Goal: Task Accomplishment & Management: Manage account settings

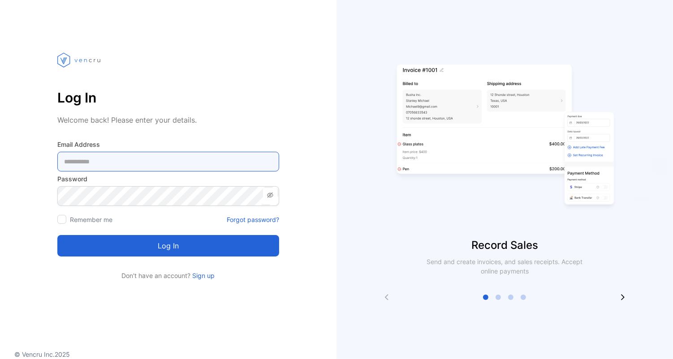
click at [133, 159] on Address-inputemail "email" at bounding box center [168, 162] width 222 height 20
type Address-inputemail "**********"
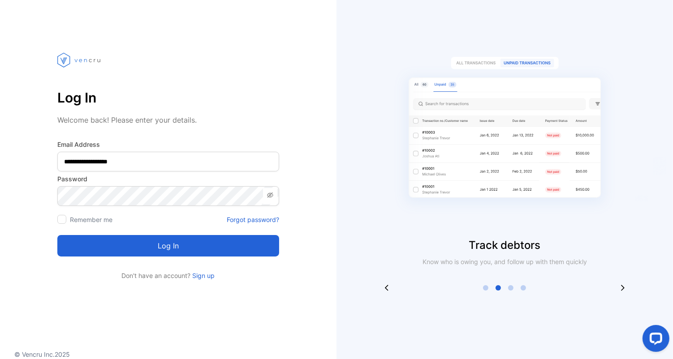
click at [63, 220] on div at bounding box center [61, 219] width 9 height 9
click at [170, 250] on button "Log in" at bounding box center [168, 245] width 222 height 21
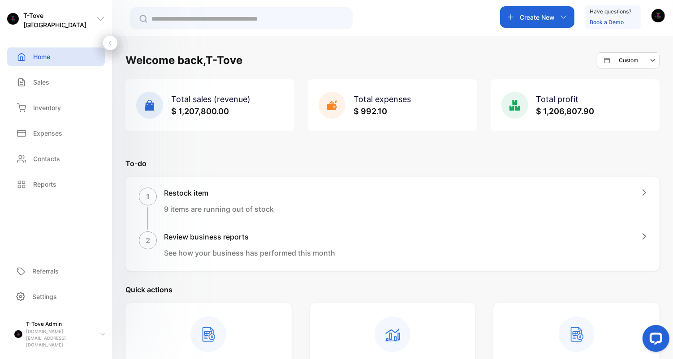
click at [368, 101] on span "Total expenses" at bounding box center [381, 98] width 57 height 9
click at [370, 110] on span "$ 992.10" at bounding box center [370, 111] width 34 height 9
click at [371, 102] on span "Total expenses" at bounding box center [381, 98] width 57 height 9
click at [372, 112] on span "$ 992.10" at bounding box center [370, 111] width 34 height 9
click at [633, 65] on div "Custom" at bounding box center [631, 60] width 55 height 11
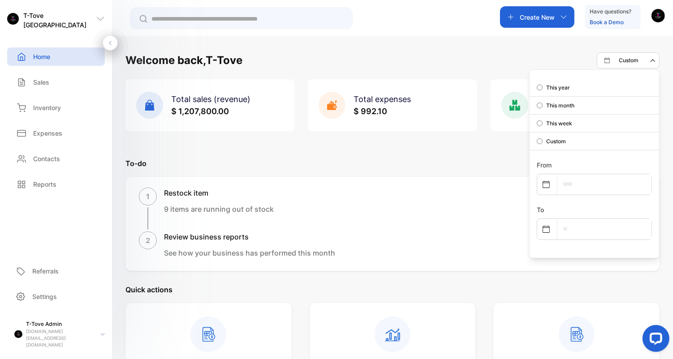
click at [564, 122] on p "This week" at bounding box center [559, 124] width 26 height 8
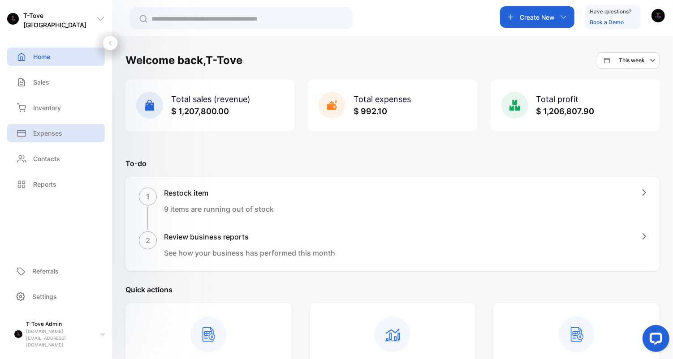
click at [57, 140] on div "Expenses" at bounding box center [56, 133] width 98 height 18
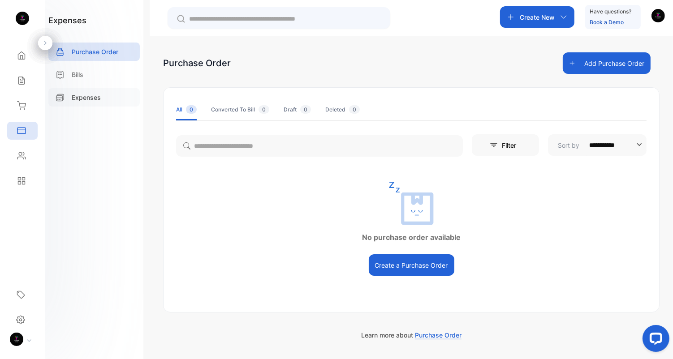
click at [94, 91] on div "Expenses" at bounding box center [93, 97] width 91 height 18
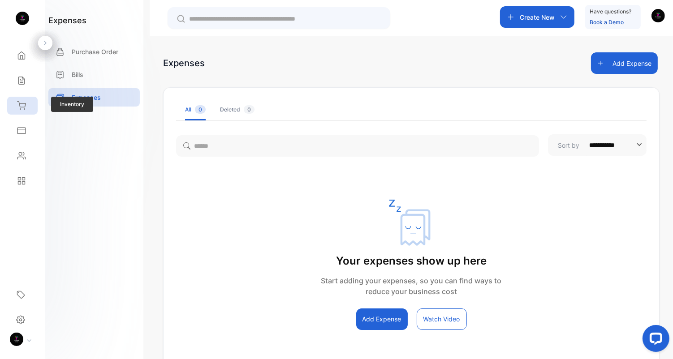
click at [14, 103] on div "Inventory" at bounding box center [22, 106] width 30 height 18
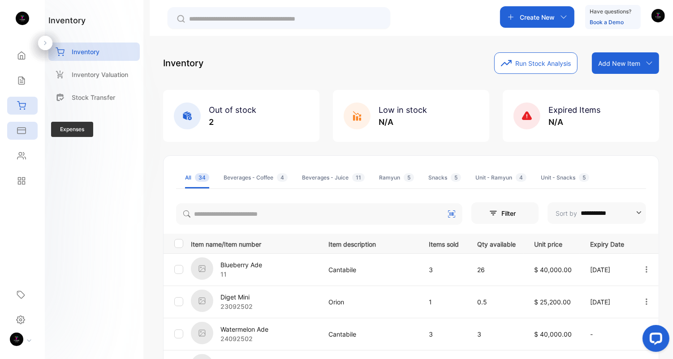
click at [21, 123] on div "Expenses" at bounding box center [22, 131] width 30 height 18
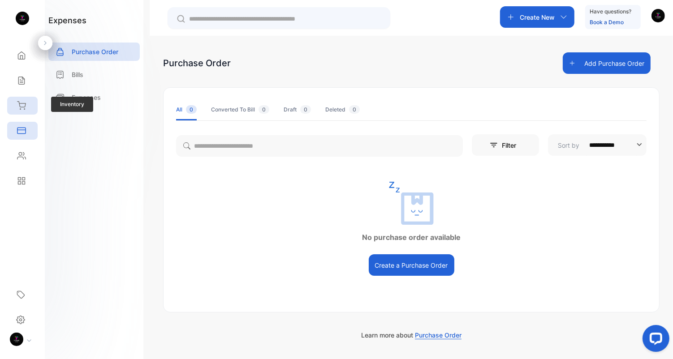
click at [18, 104] on icon at bounding box center [21, 105] width 9 height 9
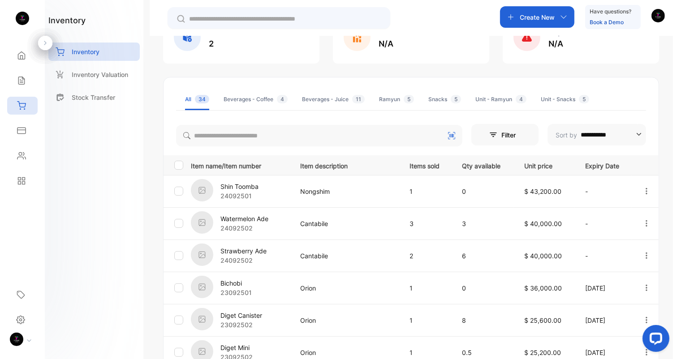
scroll to position [90, 0]
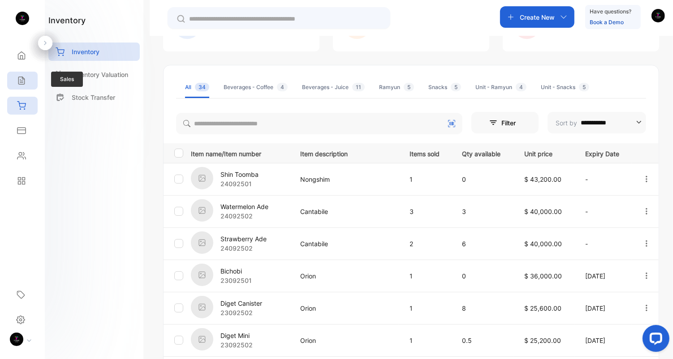
click at [24, 78] on icon at bounding box center [21, 81] width 6 height 8
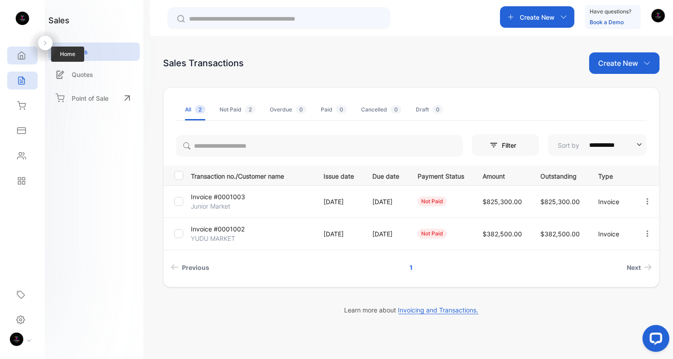
click at [17, 55] on icon at bounding box center [21, 55] width 9 height 9
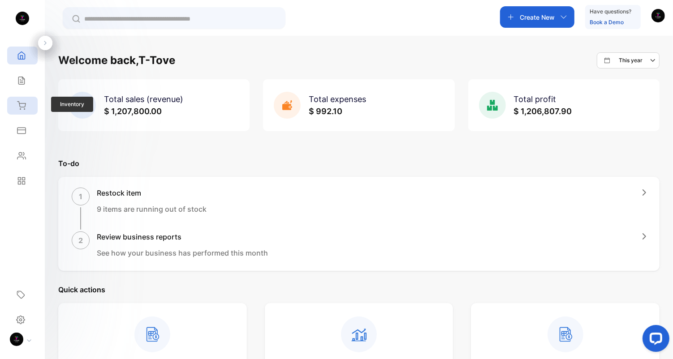
click at [31, 111] on div "Inventory" at bounding box center [22, 106] width 30 height 18
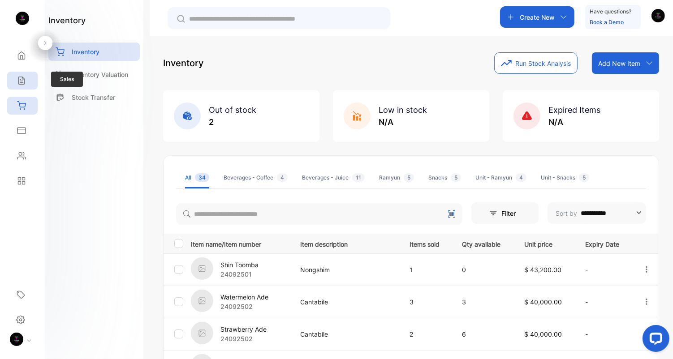
click at [27, 83] on div "Sales" at bounding box center [22, 81] width 30 height 18
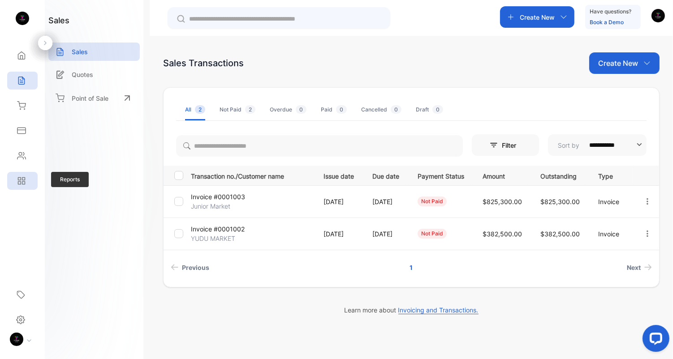
click at [24, 176] on icon at bounding box center [21, 180] width 9 height 9
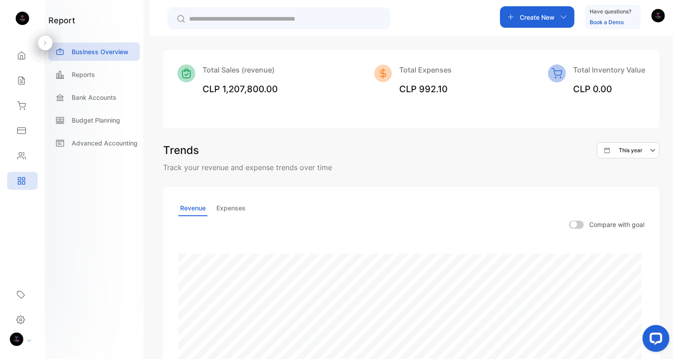
scroll to position [166, 0]
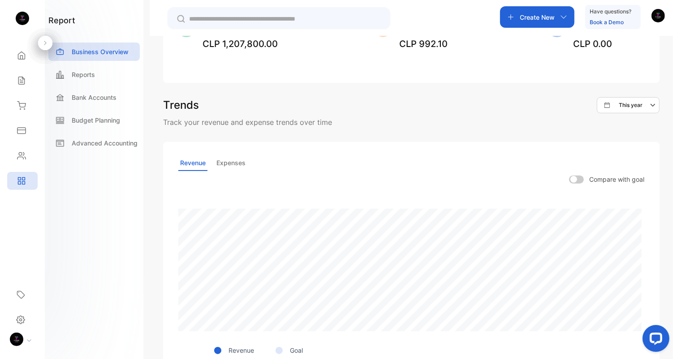
click at [239, 159] on p "Expenses" at bounding box center [230, 163] width 33 height 16
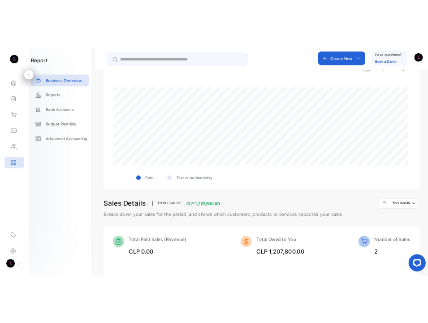
scroll to position [0, 0]
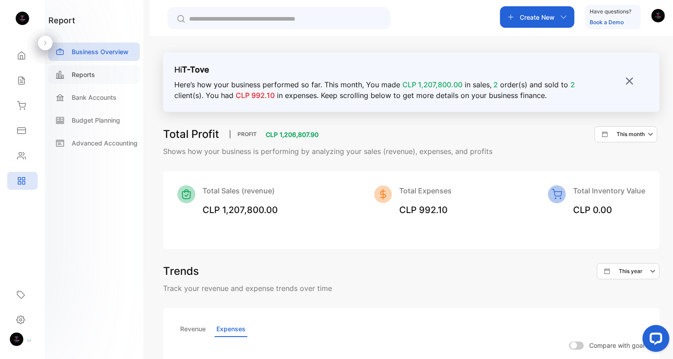
click at [81, 81] on div "Reports" at bounding box center [93, 74] width 91 height 18
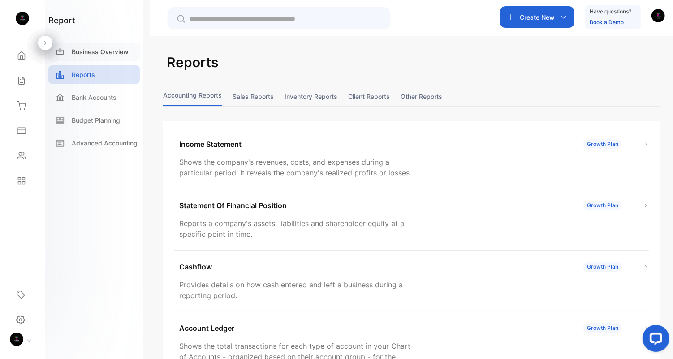
click at [78, 56] on p "Business Overview" at bounding box center [100, 51] width 57 height 9
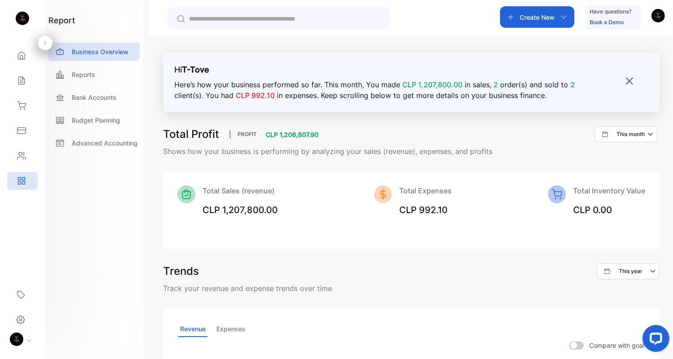
click at [622, 82] on div "Hi T-Tove Here’s how your business performed so far. This month , You made CLP …" at bounding box center [411, 82] width 496 height 60
click at [625, 80] on img at bounding box center [629, 81] width 9 height 9
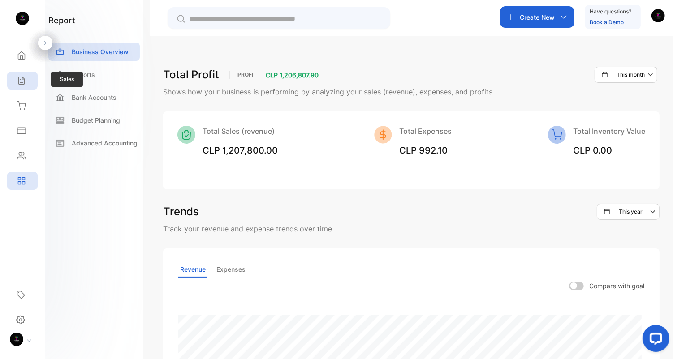
click at [9, 86] on div "Sales" at bounding box center [22, 81] width 30 height 18
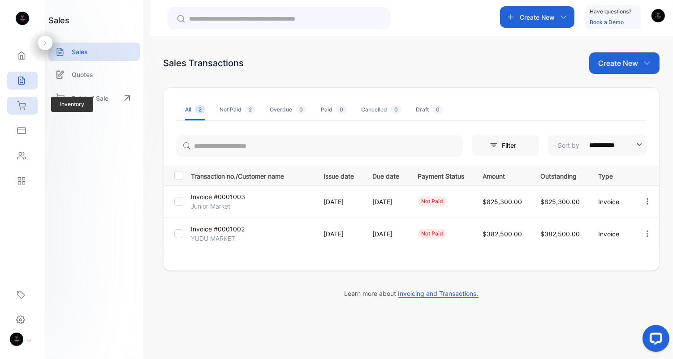
click at [16, 107] on div "Inventory" at bounding box center [20, 105] width 12 height 9
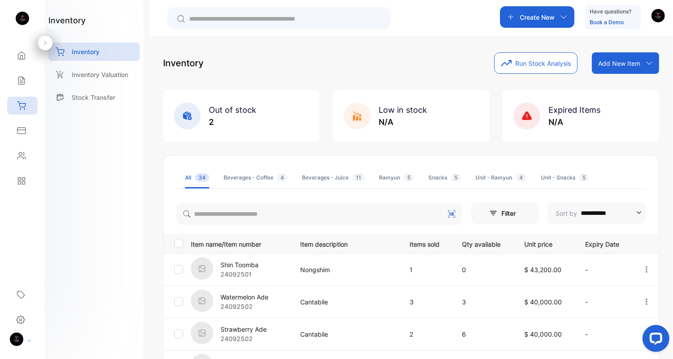
click at [536, 13] on p "Create New" at bounding box center [536, 17] width 35 height 9
click at [397, 69] on div "Inventory Run Stock Analysis Add New Item Add item manually Import item Scan ba…" at bounding box center [411, 62] width 496 height 21
click at [625, 67] on p "Add New Item" at bounding box center [619, 63] width 42 height 9
click at [310, 78] on div "**********" at bounding box center [411, 344] width 496 height 585
click at [281, 66] on div "Inventory Run Stock Analysis Add New Item Add item manually Import item Scan ba…" at bounding box center [411, 62] width 496 height 21
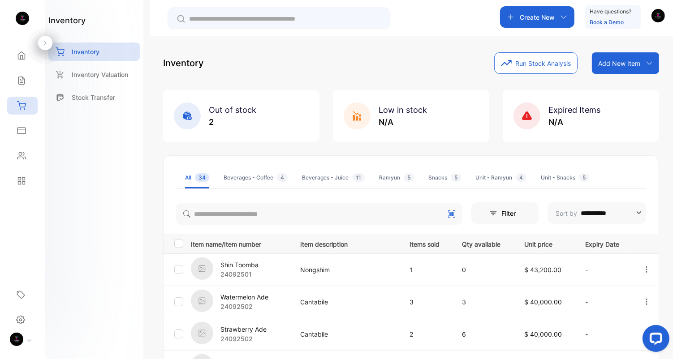
click at [281, 66] on div "Inventory Run Stock Analysis Add New Item Add item manually Import item Scan ba…" at bounding box center [411, 62] width 496 height 21
click at [280, 66] on div "Inventory Run Stock Analysis Add New Item Add item manually Import item Scan ba…" at bounding box center [411, 62] width 496 height 21
click at [347, 52] on div "Inventory Run Stock Analysis Add New Item Add item manually Import item Scan ba…" at bounding box center [411, 62] width 496 height 21
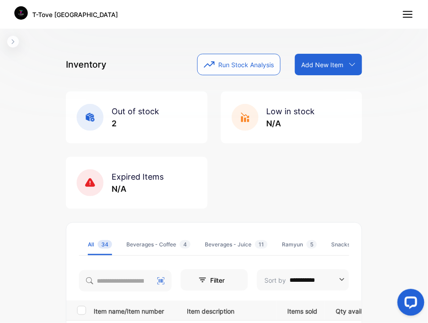
click at [9, 46] on button "button" at bounding box center [13, 42] width 12 height 12
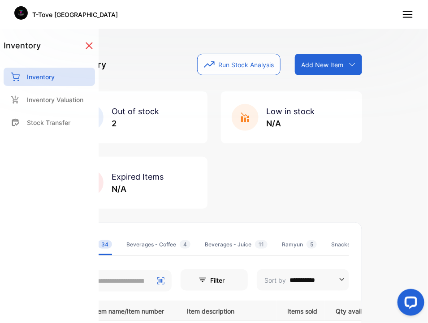
click at [337, 64] on div "Add New Item" at bounding box center [328, 64] width 67 height 21
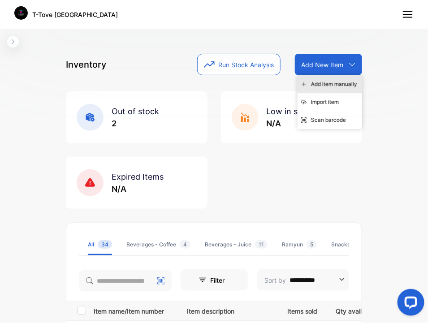
click at [313, 83] on div "Add item manually" at bounding box center [329, 84] width 64 height 18
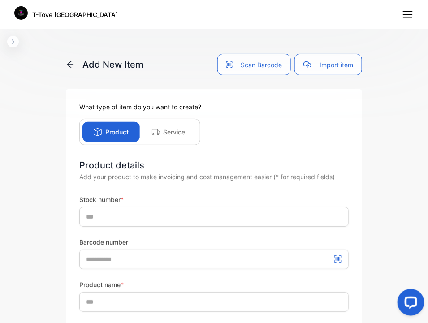
click at [68, 63] on icon at bounding box center [70, 64] width 9 height 9
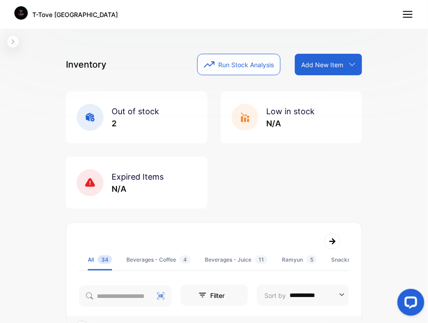
click at [320, 70] on div "Add New Item" at bounding box center [328, 64] width 67 height 21
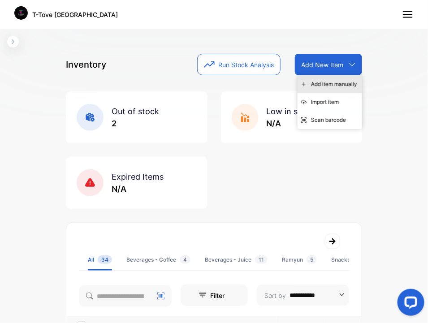
click at [317, 83] on div "Add item manually" at bounding box center [329, 84] width 64 height 18
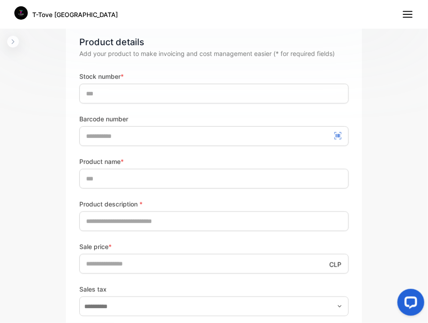
scroll to position [155, 0]
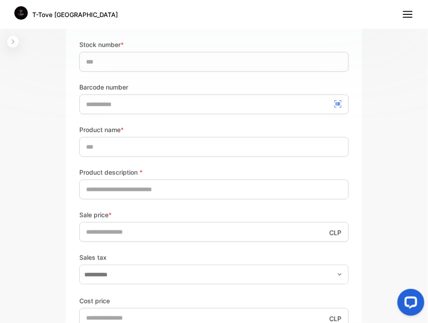
click at [109, 170] on label "Product description *" at bounding box center [213, 171] width 269 height 9
drag, startPoint x: 137, startPoint y: 172, endPoint x: 165, endPoint y: 183, distance: 29.2
click at [103, 168] on label "Product description *" at bounding box center [213, 171] width 269 height 9
copy label "description"
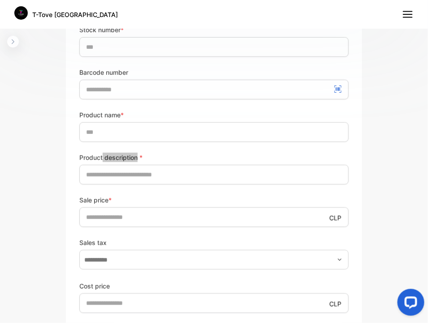
scroll to position [173, 0]
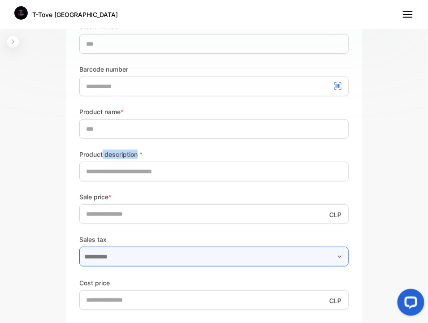
click at [171, 256] on input "text" at bounding box center [213, 257] width 269 height 20
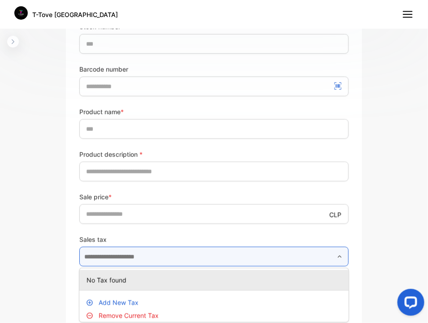
click at [172, 256] on input "text" at bounding box center [213, 257] width 269 height 20
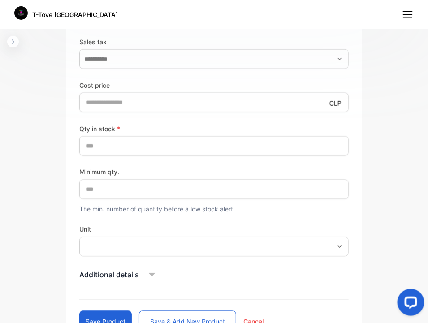
scroll to position [383, 0]
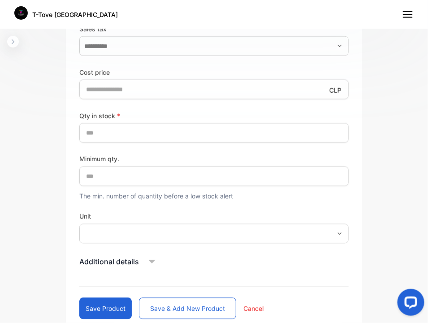
click at [156, 260] on icon at bounding box center [151, 261] width 13 height 13
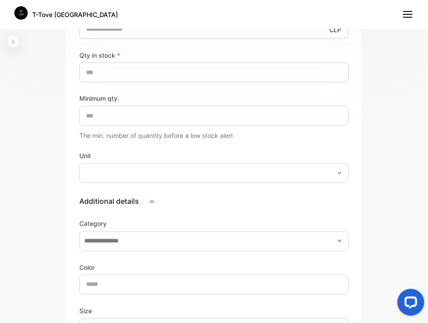
scroll to position [460, 0]
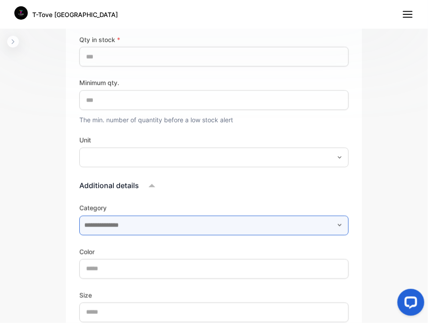
click at [256, 228] on input "text" at bounding box center [213, 225] width 269 height 20
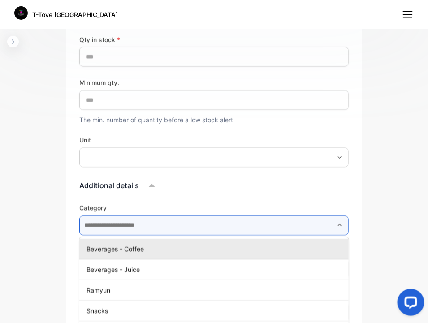
click at [256, 228] on input "text" at bounding box center [213, 225] width 269 height 20
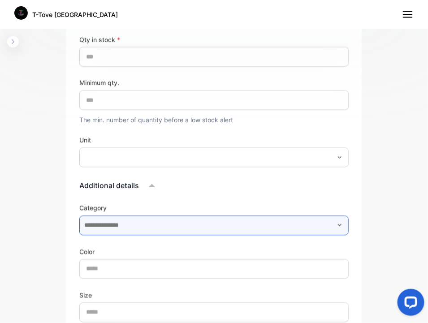
click at [256, 229] on input "text" at bounding box center [213, 225] width 269 height 20
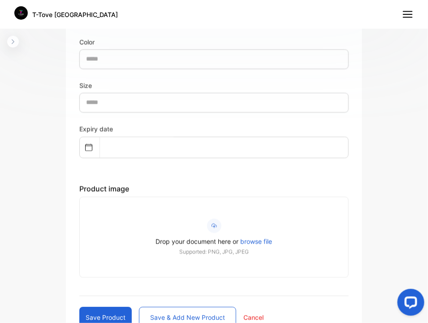
scroll to position [690, 0]
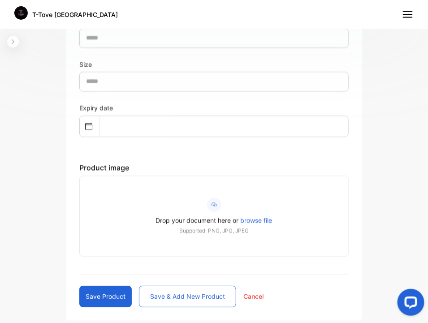
click at [252, 296] on p "Cancel" at bounding box center [253, 295] width 20 height 9
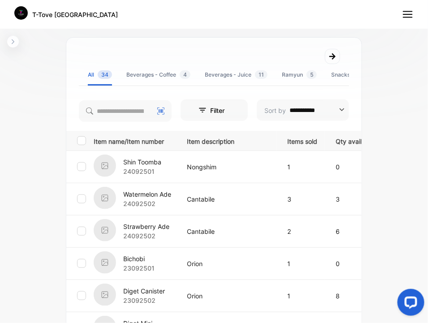
scroll to position [187, 0]
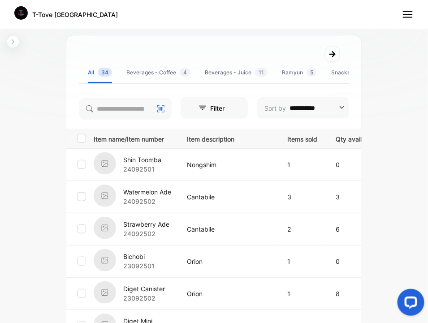
click at [138, 159] on p "Shin Toomba" at bounding box center [142, 159] width 38 height 9
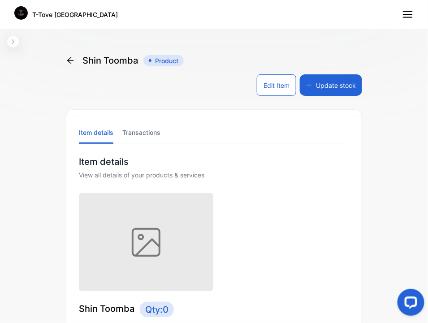
click at [324, 81] on button "Update stock" at bounding box center [331, 84] width 62 height 21
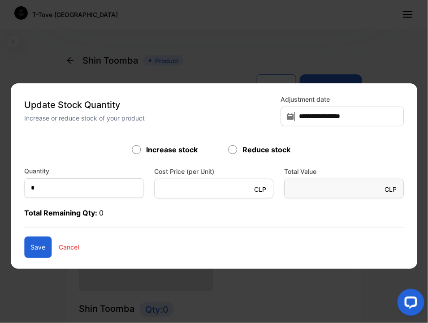
click at [71, 245] on p "Cancel" at bounding box center [69, 246] width 20 height 9
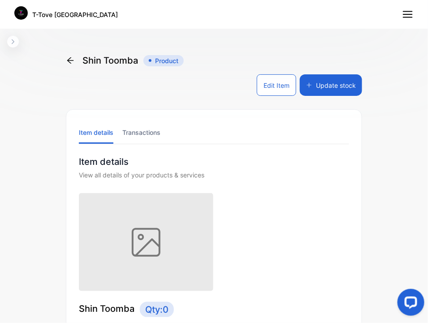
click at [326, 89] on button "Update stock" at bounding box center [331, 84] width 62 height 21
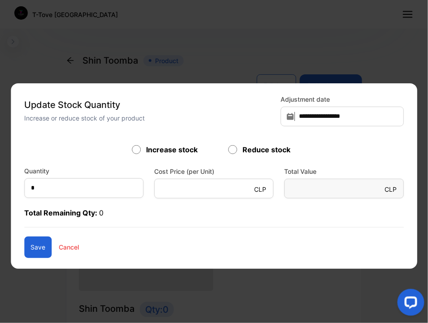
click at [73, 247] on p "Cancel" at bounding box center [69, 246] width 20 height 9
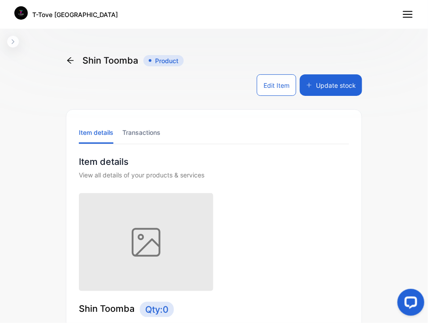
click at [270, 90] on button "Edit Item" at bounding box center [276, 84] width 39 height 21
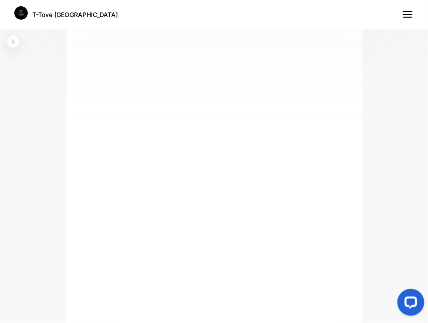
scroll to position [303, 0]
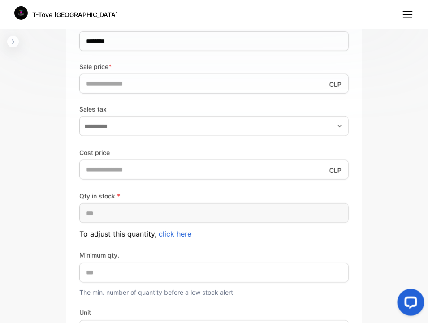
click at [184, 233] on span "click here" at bounding box center [175, 233] width 33 height 9
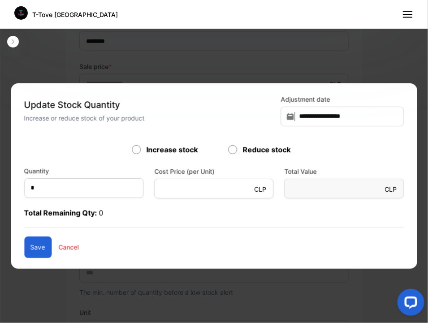
click at [73, 245] on p "Cancel" at bounding box center [69, 246] width 20 height 9
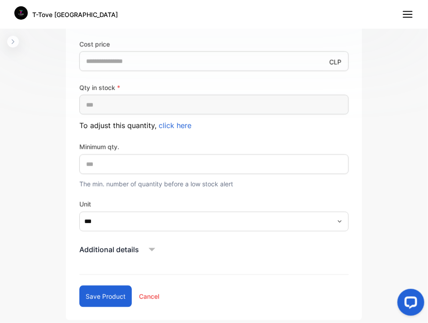
scroll to position [412, 0]
click at [133, 249] on p "Additional details" at bounding box center [109, 249] width 60 height 11
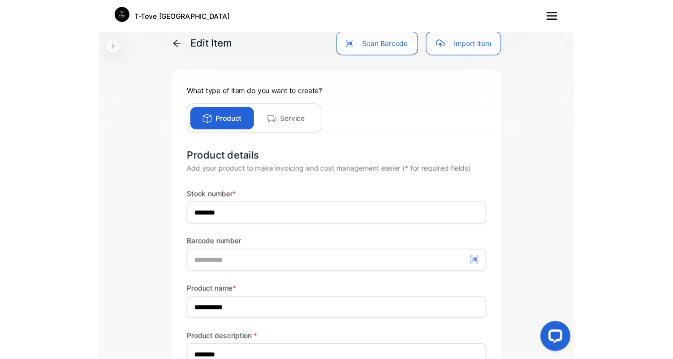
scroll to position [0, 0]
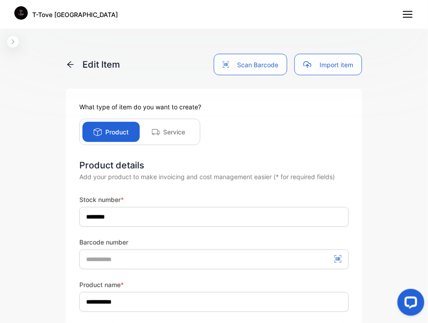
click at [69, 65] on icon at bounding box center [70, 64] width 9 height 9
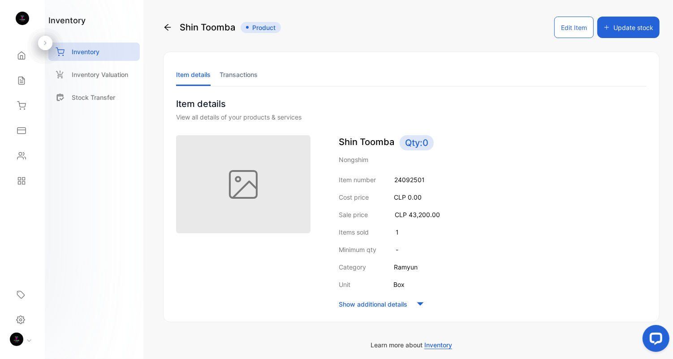
click at [65, 28] on div "inventory Inventory Inventory Valuation Stock Transfer" at bounding box center [93, 62] width 91 height 97
click at [69, 23] on h1 "inventory" at bounding box center [66, 20] width 37 height 12
click at [9, 64] on div "Home Home" at bounding box center [22, 55] width 30 height 25
click at [13, 61] on div "Home" at bounding box center [22, 56] width 30 height 18
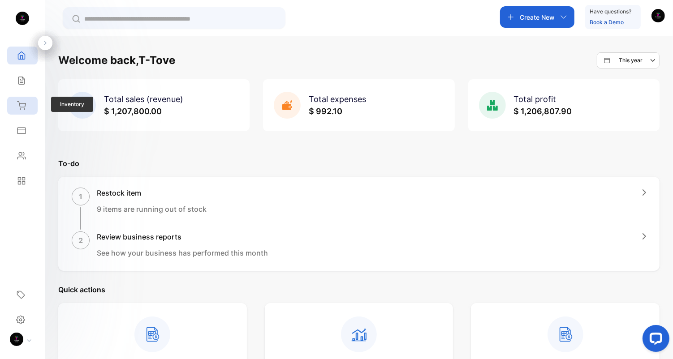
click at [16, 108] on div "Inventory" at bounding box center [20, 105] width 12 height 9
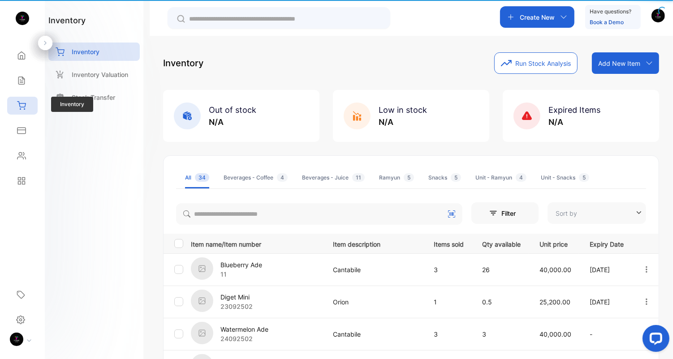
type input "**********"
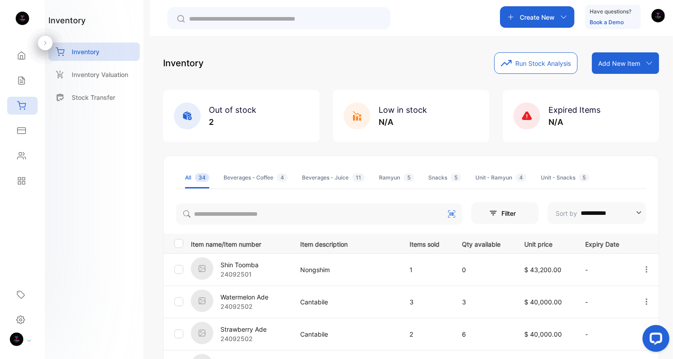
click at [295, 144] on div "**********" at bounding box center [411, 344] width 496 height 585
click at [90, 77] on p "Inventory Valuation" at bounding box center [100, 74] width 56 height 9
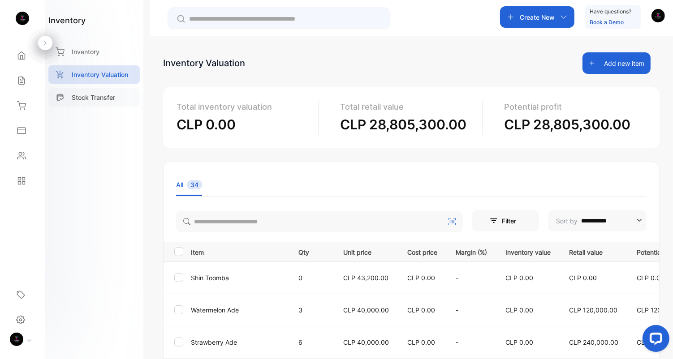
click at [99, 94] on p "Stock Transfer" at bounding box center [93, 97] width 43 height 9
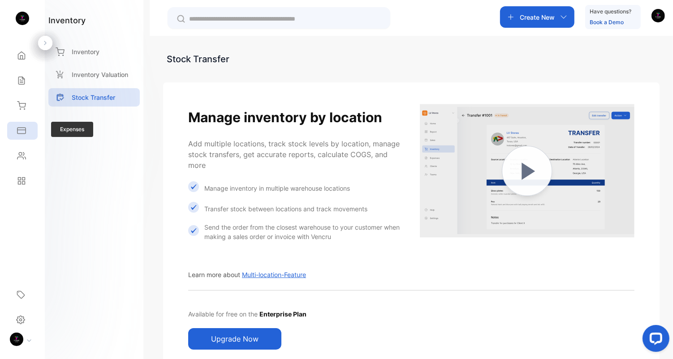
click at [26, 122] on div "Expenses" at bounding box center [22, 131] width 30 height 18
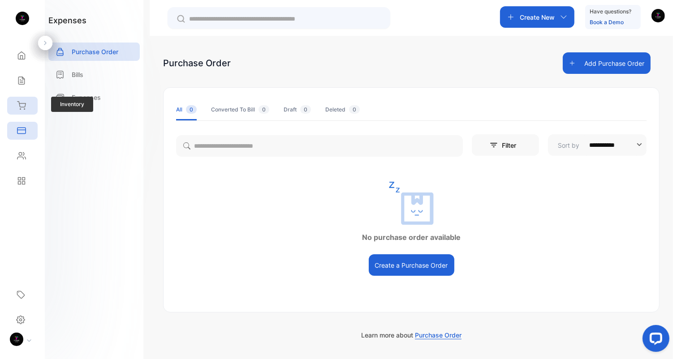
click at [15, 110] on div "Inventory" at bounding box center [20, 105] width 12 height 9
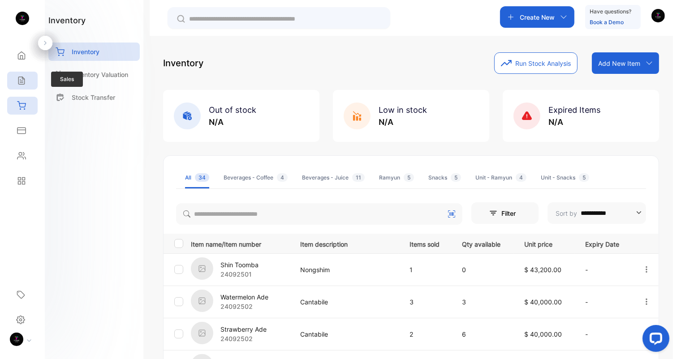
click at [24, 81] on icon at bounding box center [21, 80] width 9 height 9
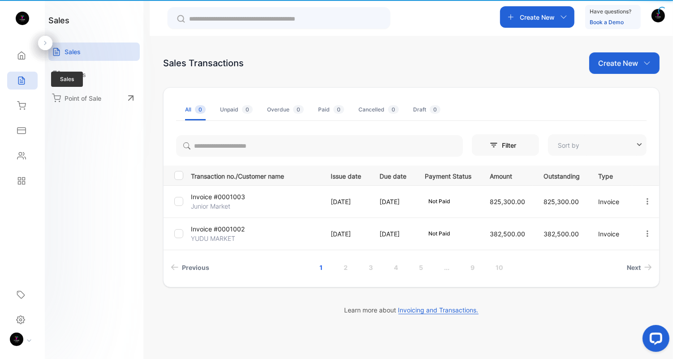
type input "**********"
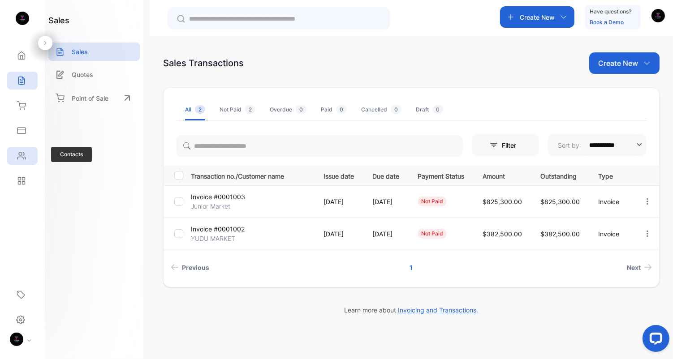
click at [15, 159] on div "Contacts" at bounding box center [20, 155] width 12 height 9
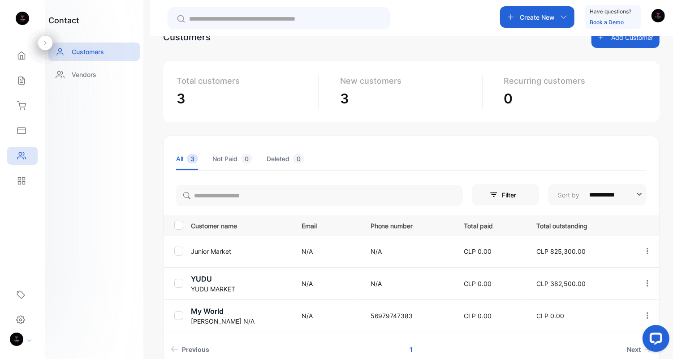
scroll to position [29, 0]
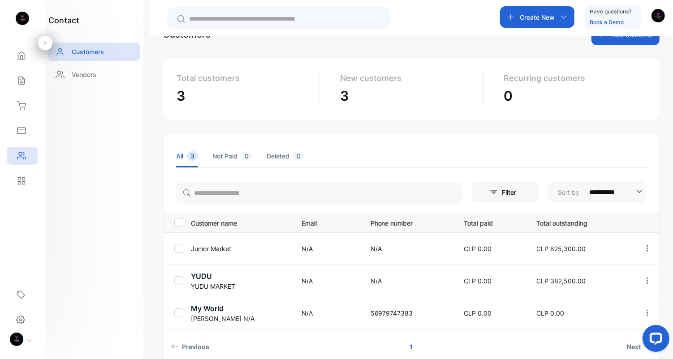
click at [204, 248] on p "Junior Market" at bounding box center [240, 248] width 99 height 9
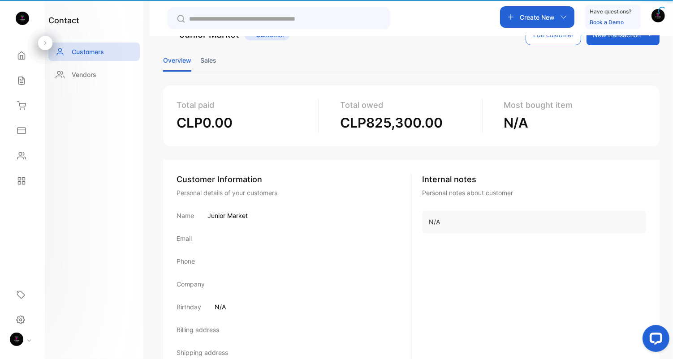
click at [181, 247] on div "Customer Information Personal details of your customers Name Junior Market Emai…" at bounding box center [293, 274] width 235 height 202
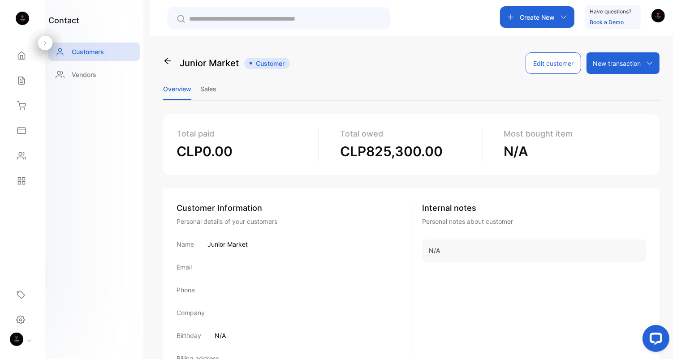
click at [540, 65] on button "Edit customer" at bounding box center [553, 62] width 56 height 21
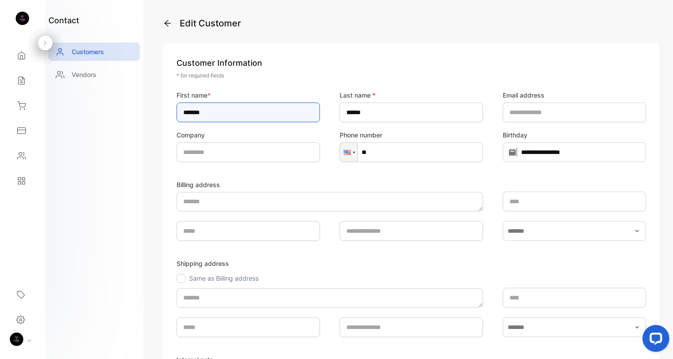
click at [213, 114] on input "******" at bounding box center [247, 113] width 143 height 20
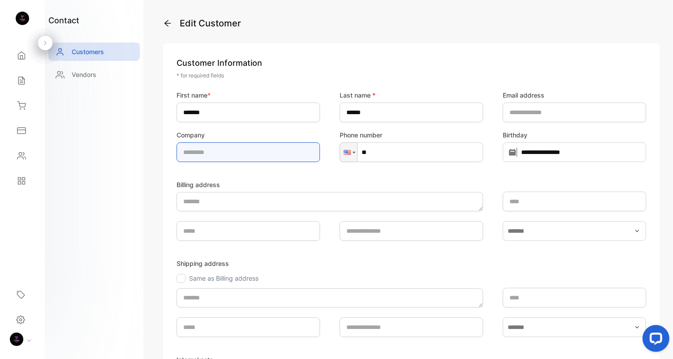
click at [231, 148] on input "text" at bounding box center [247, 152] width 143 height 20
type input "**********"
click at [652, 158] on div "**********" at bounding box center [411, 261] width 496 height 437
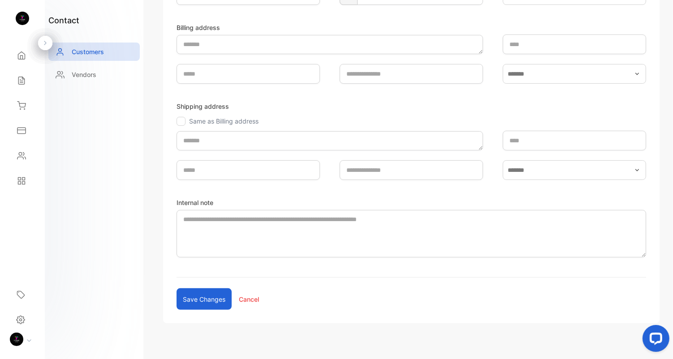
scroll to position [163, 0]
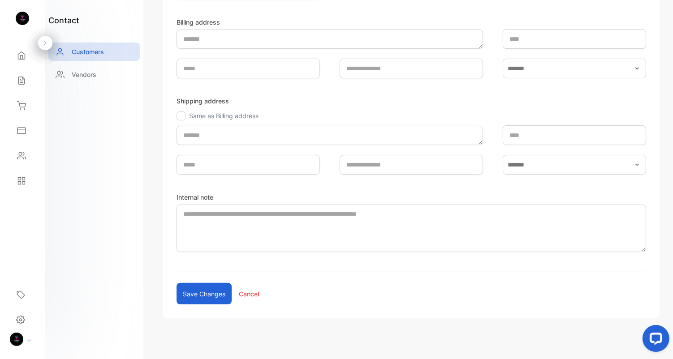
click at [200, 297] on button "Save changes" at bounding box center [203, 293] width 55 height 21
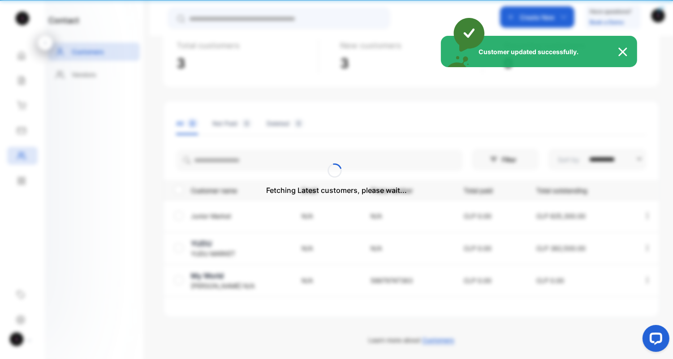
scroll to position [60, 0]
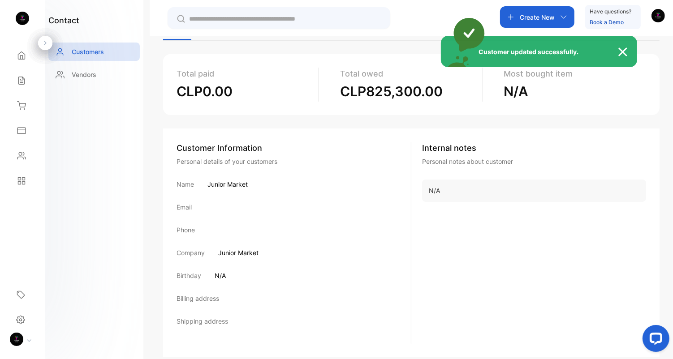
click at [624, 52] on img at bounding box center [627, 52] width 20 height 11
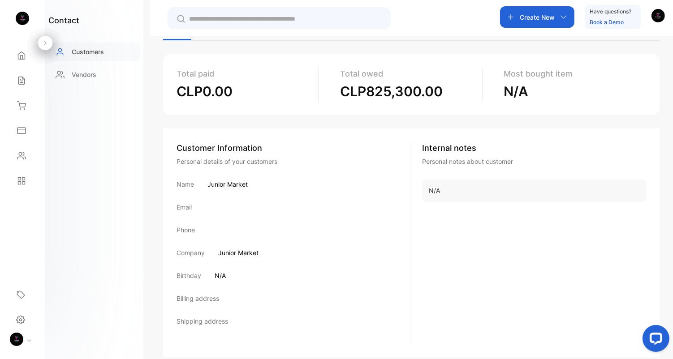
click at [86, 51] on p "Customers" at bounding box center [88, 51] width 32 height 9
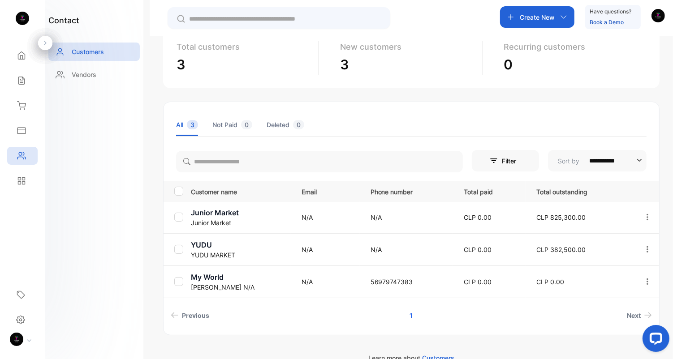
click at [201, 284] on p "[PERSON_NAME] N/A" at bounding box center [240, 287] width 99 height 9
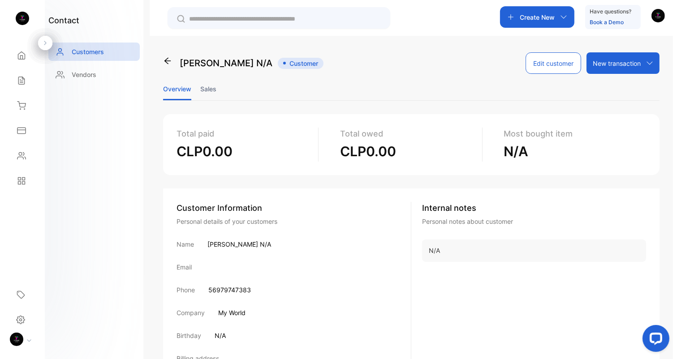
click at [544, 61] on button "Edit customer" at bounding box center [553, 62] width 56 height 21
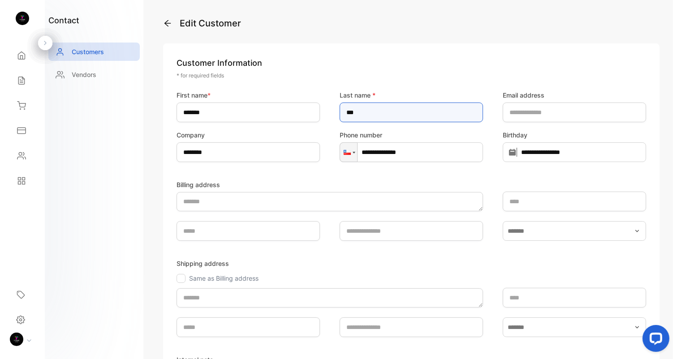
click at [364, 110] on name-inputlastname "***" at bounding box center [410, 113] width 143 height 20
type name-inputlastname "*"
type name-inputlastname "********"
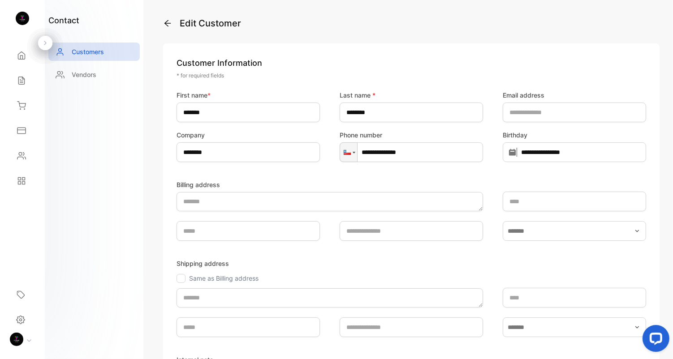
click at [585, 37] on div "**********" at bounding box center [411, 249] width 496 height 464
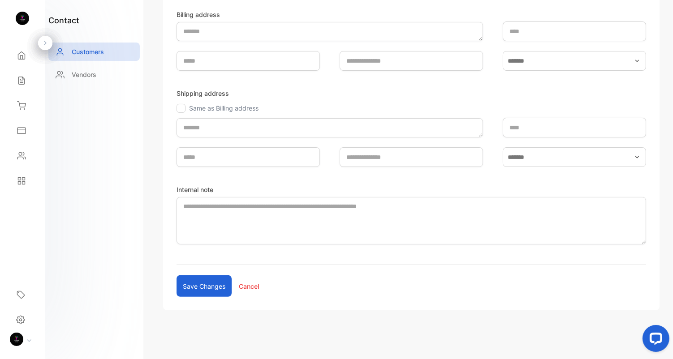
click at [210, 281] on button "Save changes" at bounding box center [203, 285] width 55 height 21
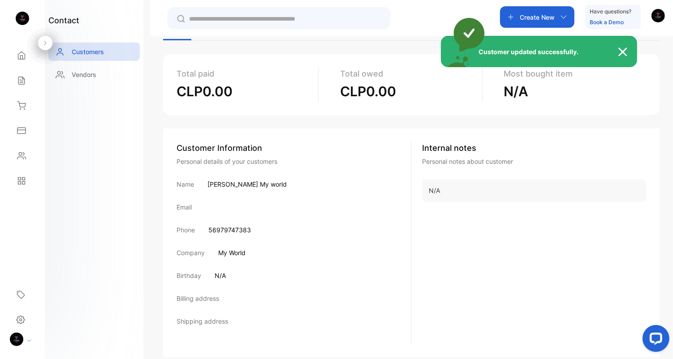
drag, startPoint x: 620, startPoint y: 55, endPoint x: 606, endPoint y: 58, distance: 14.7
click at [620, 55] on img at bounding box center [627, 52] width 20 height 11
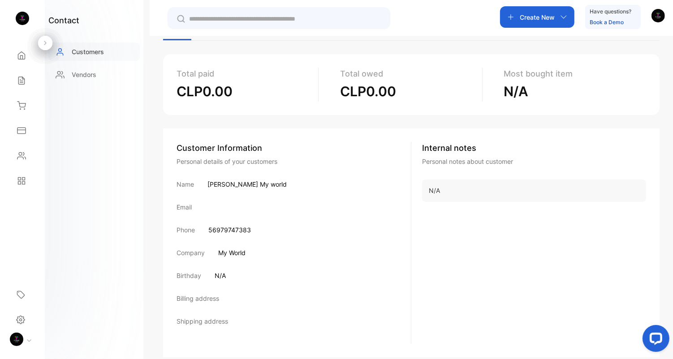
click at [84, 49] on p "Customers" at bounding box center [88, 51] width 32 height 9
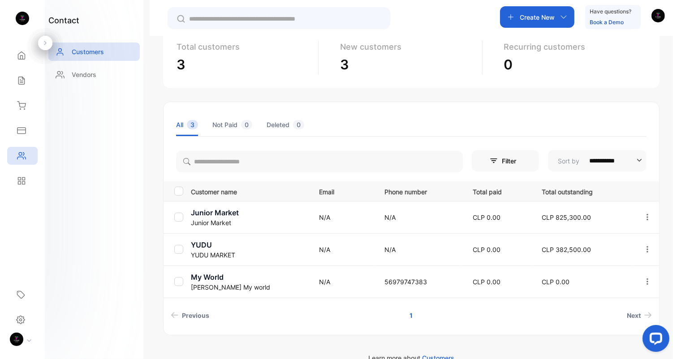
click at [433, 120] on ul "All 3 Not Paid 0 Deleted 0" at bounding box center [411, 124] width 470 height 23
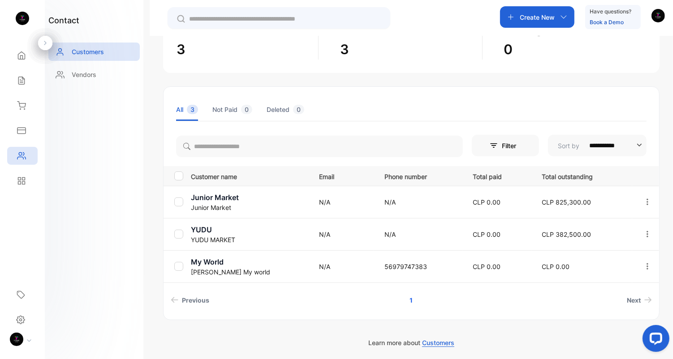
scroll to position [77, 0]
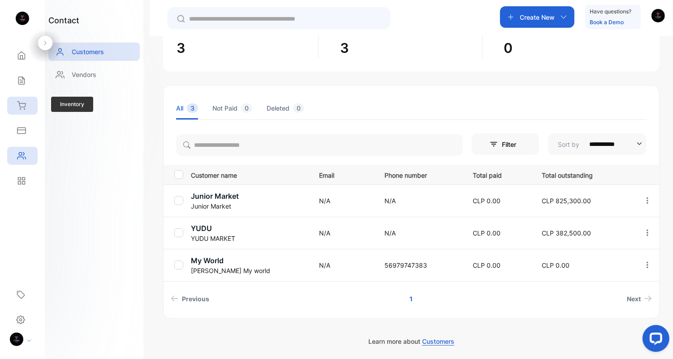
click at [26, 106] on div "Inventory" at bounding box center [22, 106] width 30 height 18
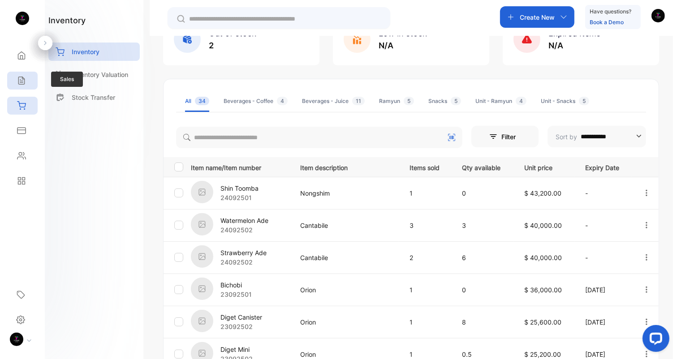
click at [27, 86] on div "Sales" at bounding box center [22, 81] width 30 height 18
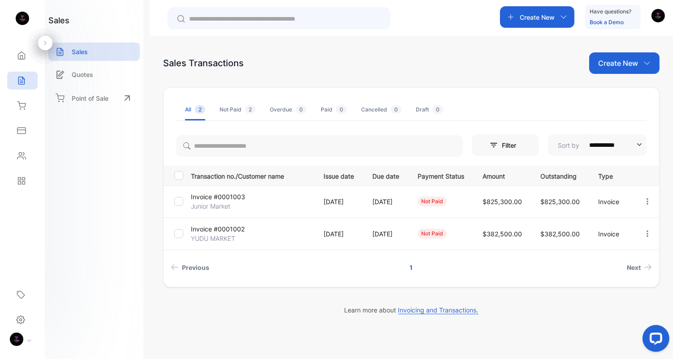
click at [381, 56] on div "Sales Transactions Create New" at bounding box center [411, 62] width 496 height 21
click at [304, 66] on div "Sales Transactions Create New" at bounding box center [411, 62] width 496 height 21
click at [21, 107] on icon at bounding box center [21, 105] width 9 height 9
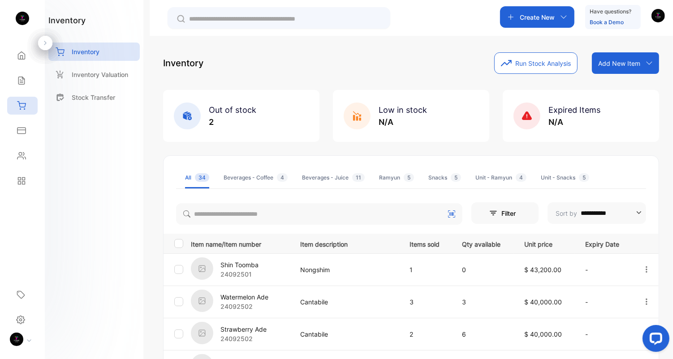
click at [257, 174] on div "Beverages - Coffee 4" at bounding box center [255, 178] width 64 height 8
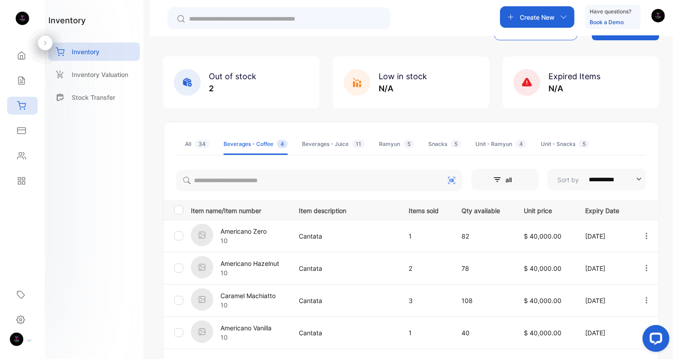
scroll to position [75, 0]
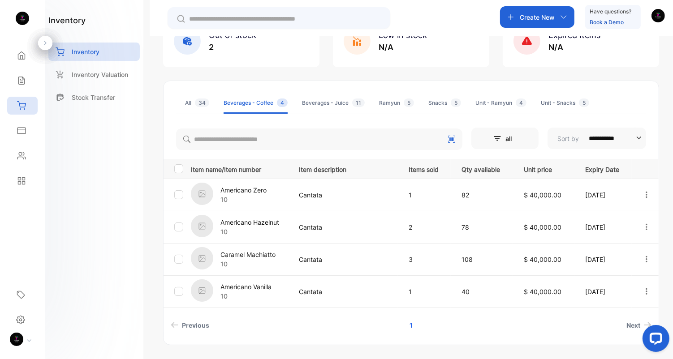
click at [319, 107] on li "Beverages - Juice 11" at bounding box center [333, 102] width 63 height 21
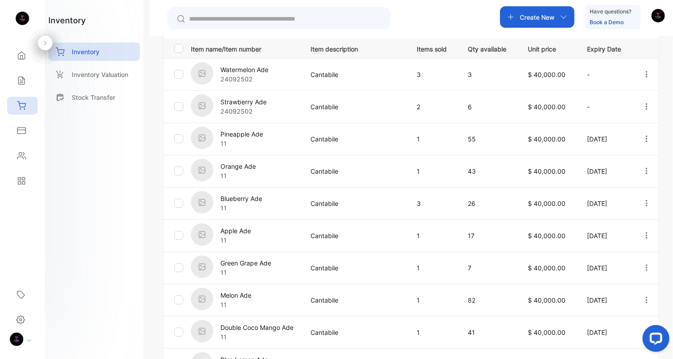
scroll to position [291, 0]
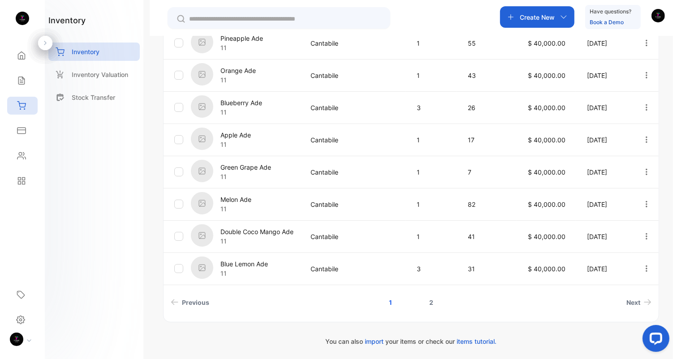
click at [433, 301] on link "2" at bounding box center [431, 302] width 26 height 17
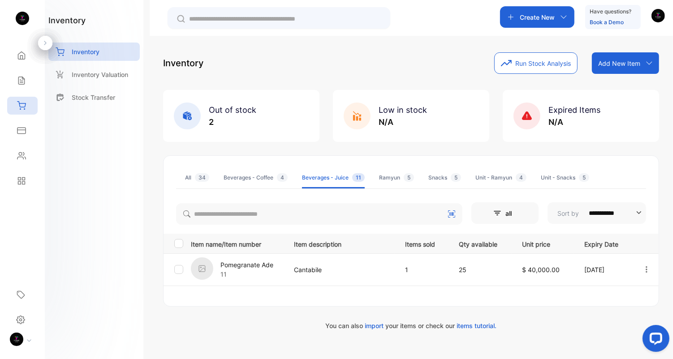
scroll to position [0, 0]
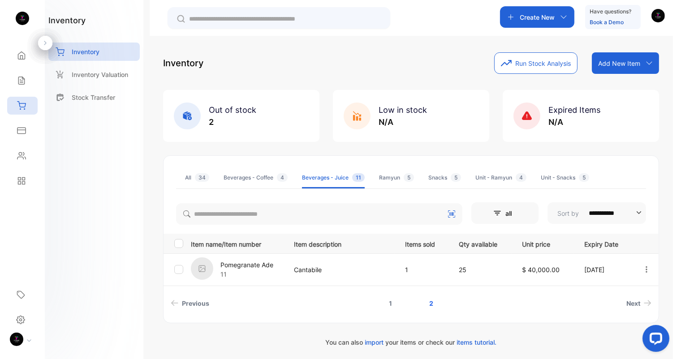
click at [389, 304] on link "1" at bounding box center [390, 303] width 25 height 17
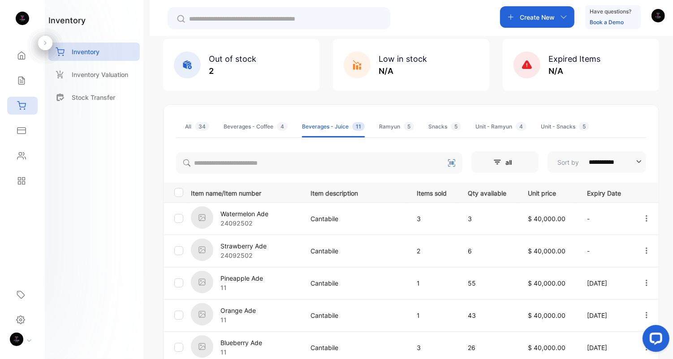
scroll to position [49, 0]
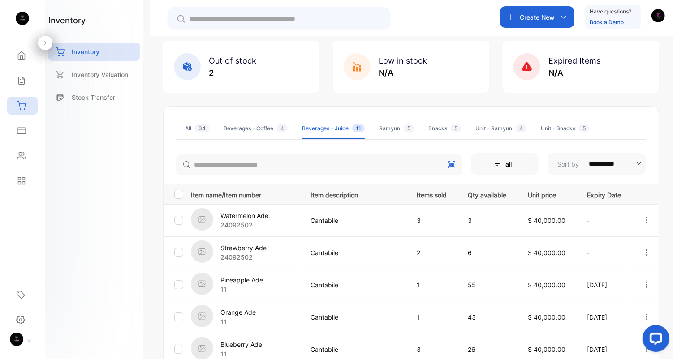
click at [545, 127] on div "Unit - Snacks 5" at bounding box center [564, 128] width 48 height 8
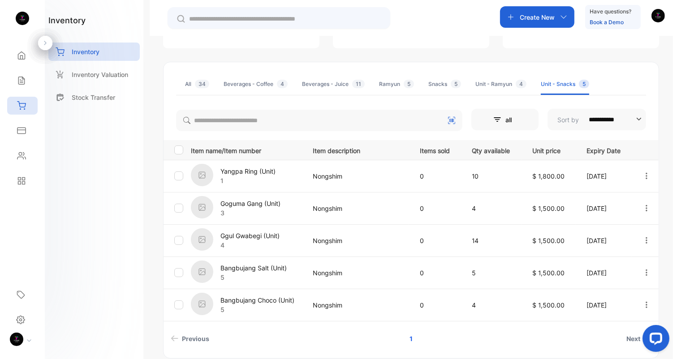
scroll to position [106, 0]
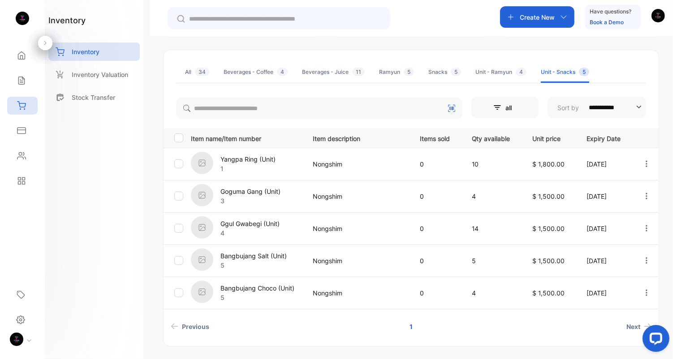
click at [249, 190] on p "Goguma Gang (Unit)" at bounding box center [250, 191] width 60 height 9
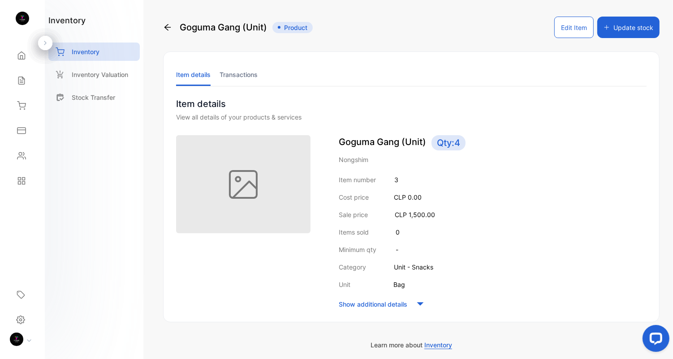
click at [608, 34] on button "Update stock" at bounding box center [628, 27] width 62 height 21
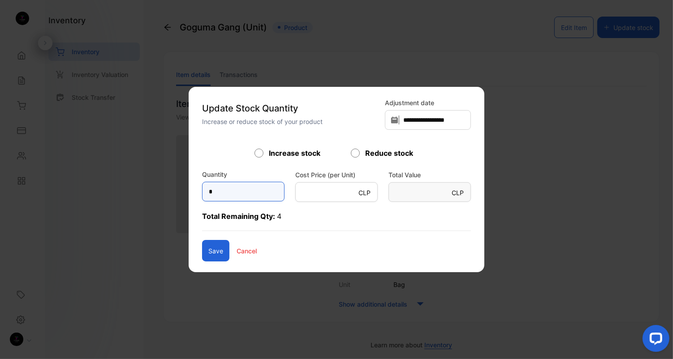
drag, startPoint x: 230, startPoint y: 185, endPoint x: 167, endPoint y: 180, distance: 63.4
click at [167, 350] on div "**********" at bounding box center [411, 350] width 496 height 0
click at [204, 190] on input "*" at bounding box center [243, 192] width 82 height 20
type input "*"
click at [202, 249] on button "Save" at bounding box center [215, 250] width 27 height 21
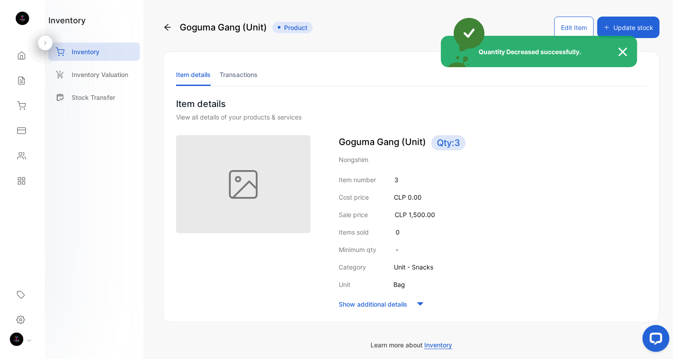
click at [168, 25] on div "Quantity Decreased successfully." at bounding box center [336, 179] width 673 height 359
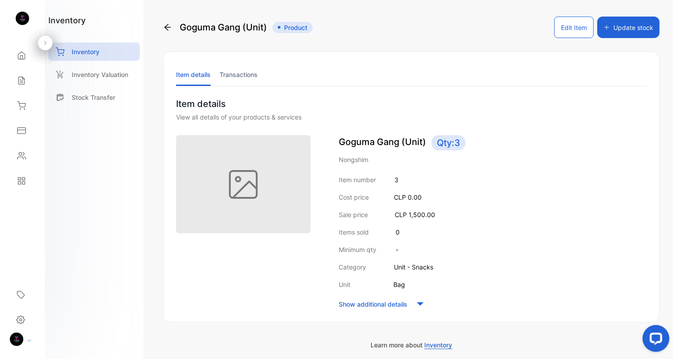
click at [167, 26] on icon at bounding box center [167, 27] width 9 height 9
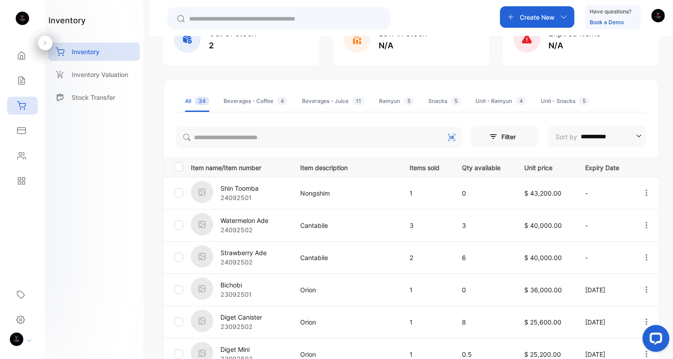
scroll to position [75, 0]
click at [550, 106] on div "Unit - Snacks 5" at bounding box center [564, 103] width 48 height 8
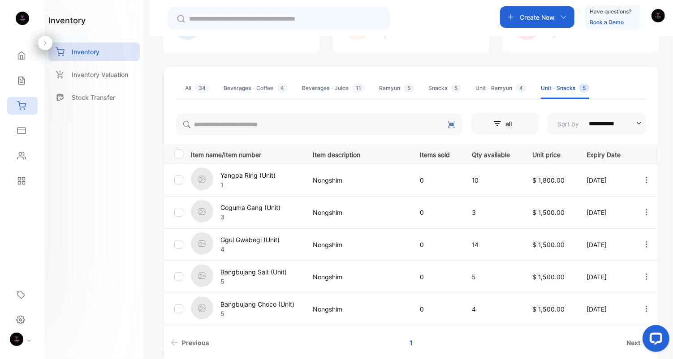
scroll to position [91, 0]
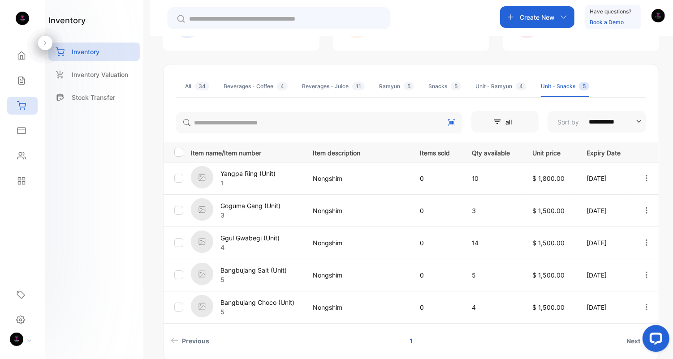
click at [502, 85] on div "Unit - Ramyun 4" at bounding box center [500, 86] width 51 height 8
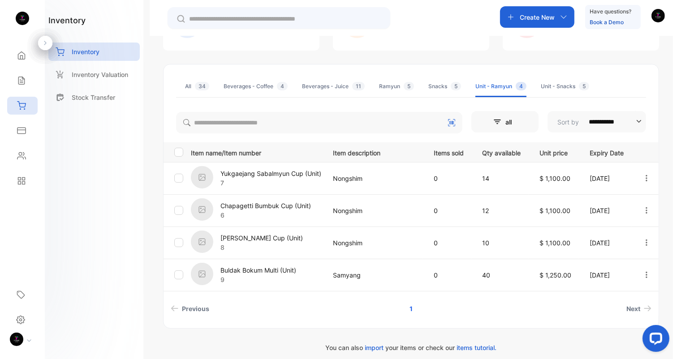
click at [438, 88] on div "Snacks 5" at bounding box center [444, 86] width 33 height 8
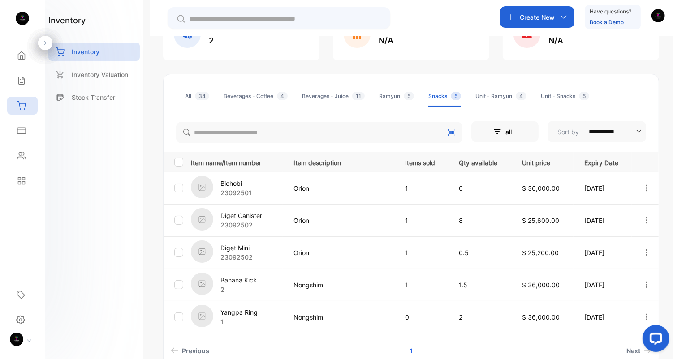
scroll to position [92, 0]
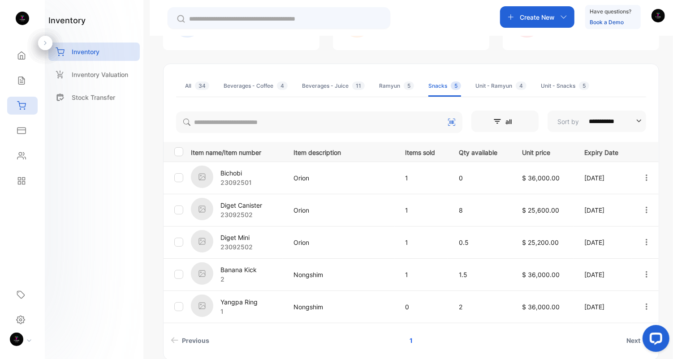
click at [563, 84] on div "Unit - Snacks 5" at bounding box center [564, 86] width 48 height 8
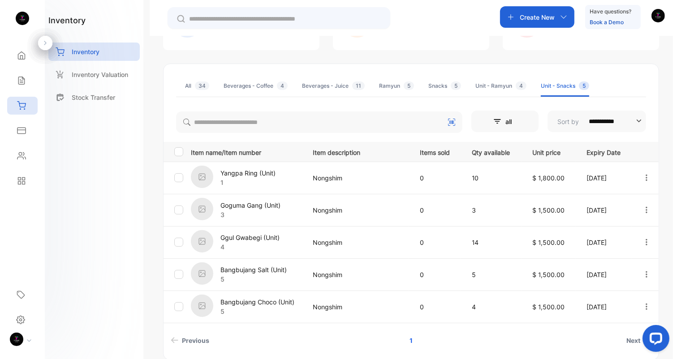
click at [431, 86] on div "Snacks 5" at bounding box center [444, 86] width 33 height 8
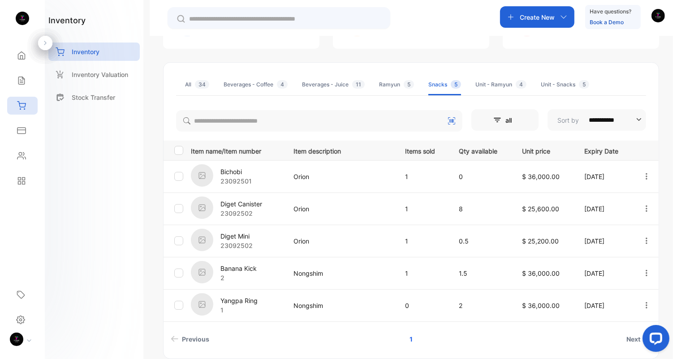
scroll to position [94, 0]
click at [550, 87] on div "Unit - Snacks 5" at bounding box center [564, 84] width 48 height 8
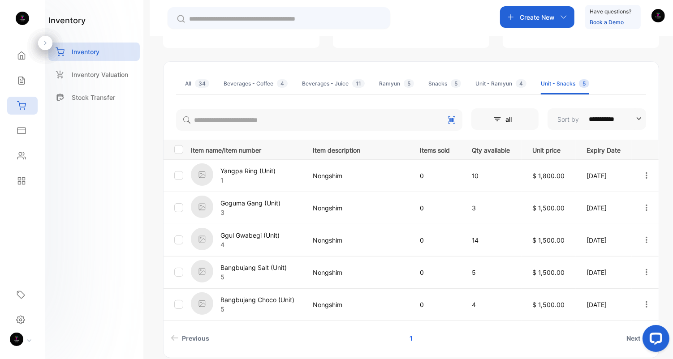
click at [260, 87] on div "Beverages - Coffee 4" at bounding box center [255, 84] width 64 height 8
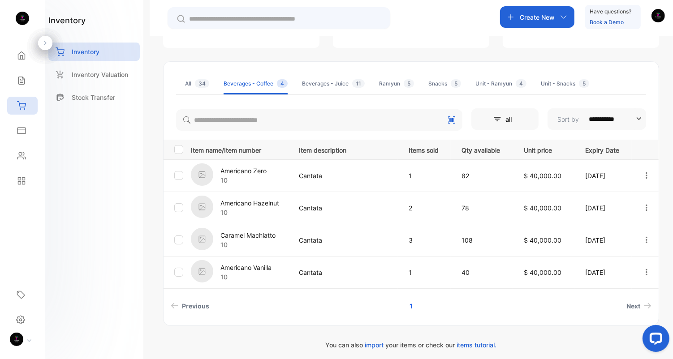
click at [320, 86] on div "Beverages - Juice 11" at bounding box center [333, 84] width 63 height 8
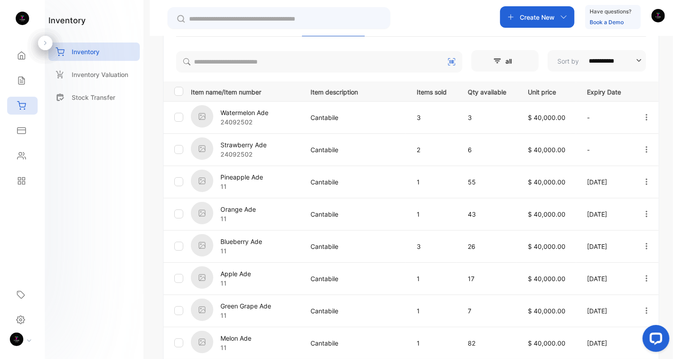
scroll to position [121, 0]
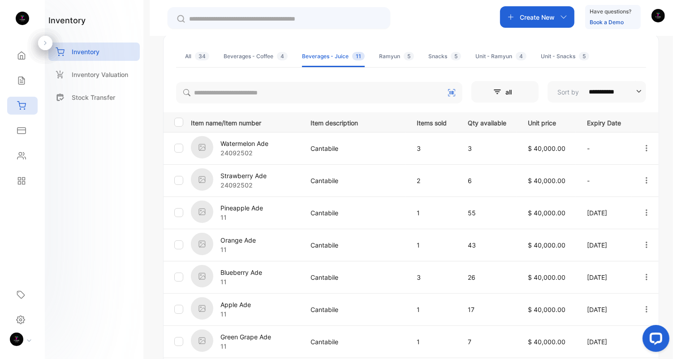
click at [237, 59] on div "Beverages - Coffee 4" at bounding box center [255, 56] width 64 height 8
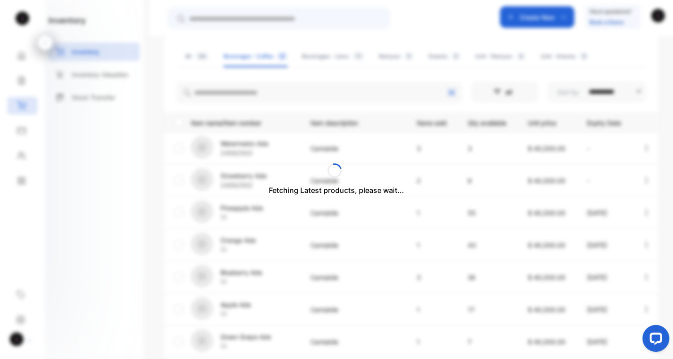
scroll to position [98, 0]
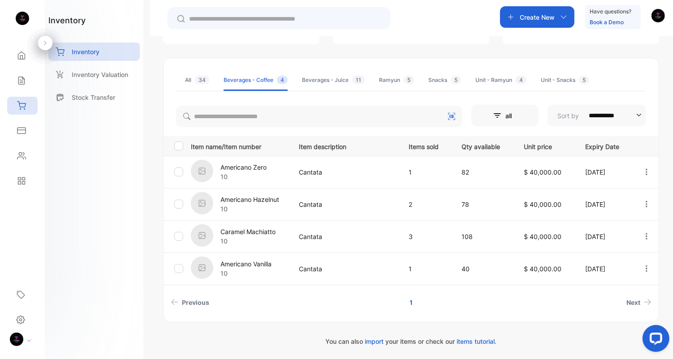
click at [387, 82] on div "Ramyun 5" at bounding box center [396, 80] width 35 height 8
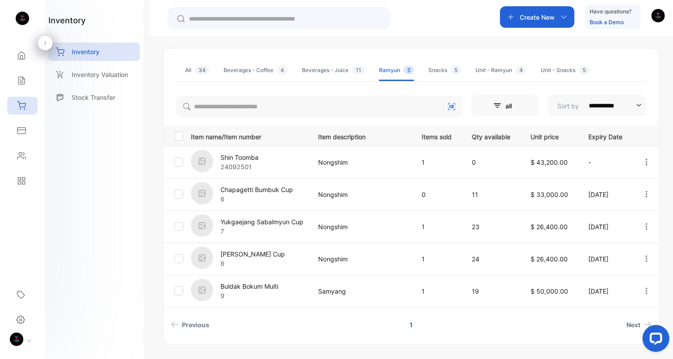
scroll to position [105, 0]
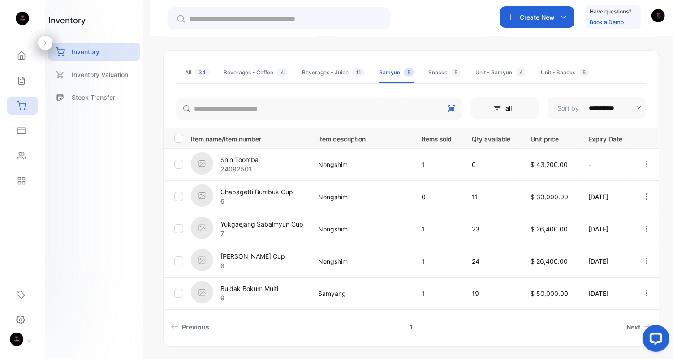
click at [187, 76] on div "All 34" at bounding box center [197, 73] width 24 height 8
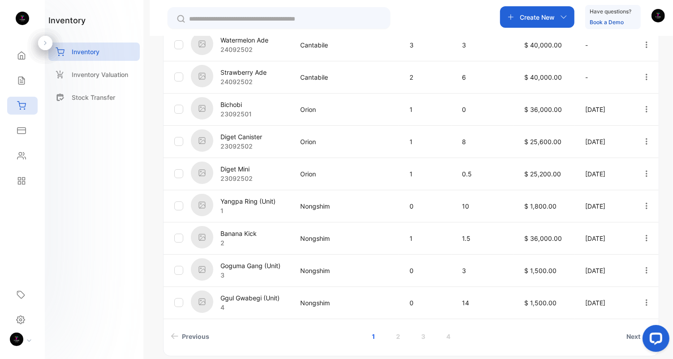
scroll to position [262, 0]
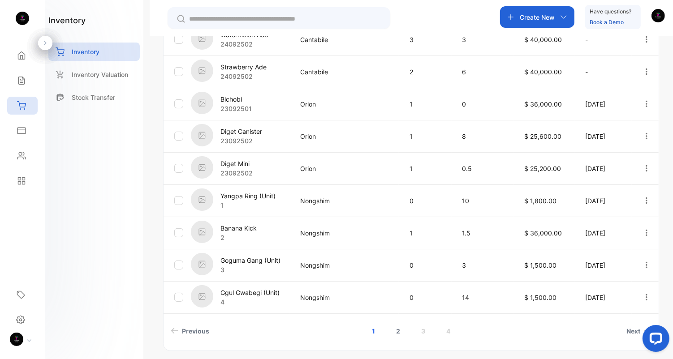
click at [400, 332] on link "2" at bounding box center [398, 331] width 26 height 17
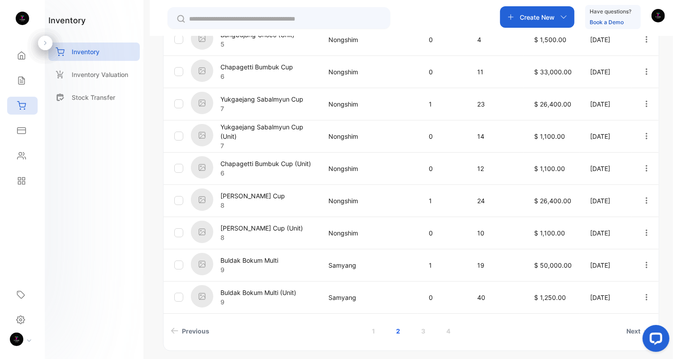
click at [276, 259] on p "Buldak Bokum Multi" at bounding box center [249, 260] width 58 height 9
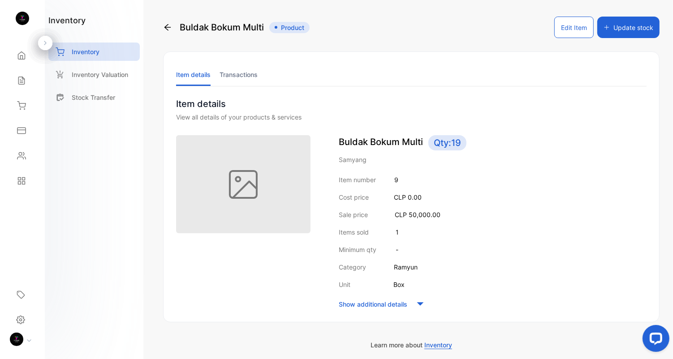
click at [582, 28] on button "Edit Item" at bounding box center [573, 27] width 39 height 21
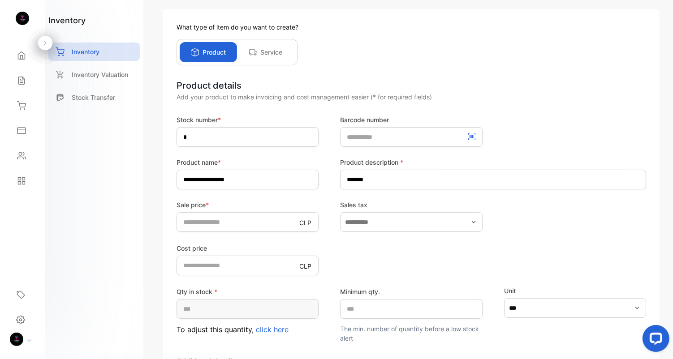
scroll to position [165, 0]
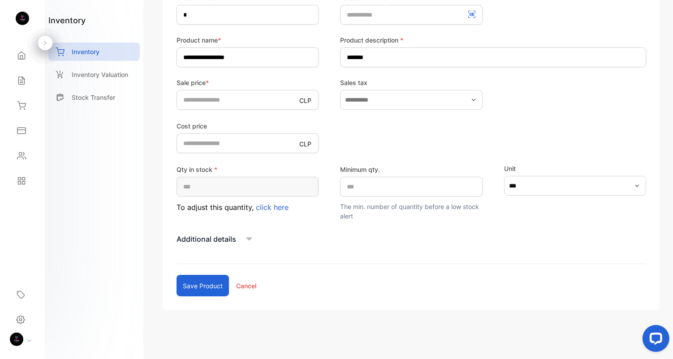
click at [206, 236] on p "Additional details" at bounding box center [206, 239] width 60 height 11
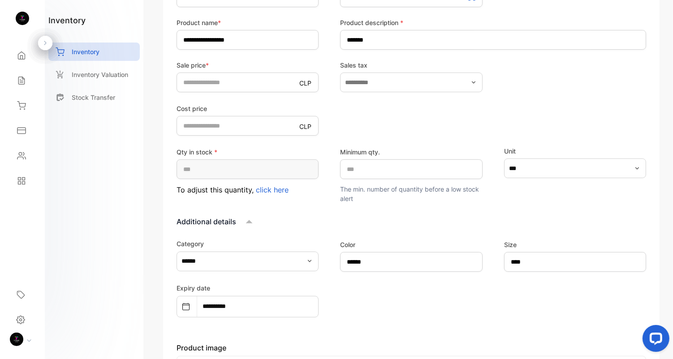
scroll to position [333, 0]
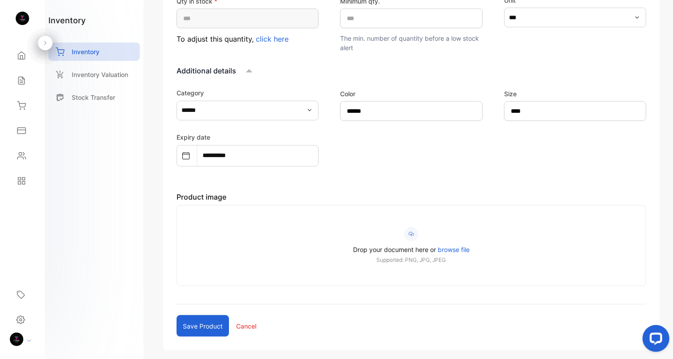
click at [210, 324] on button "Save product" at bounding box center [202, 325] width 52 height 21
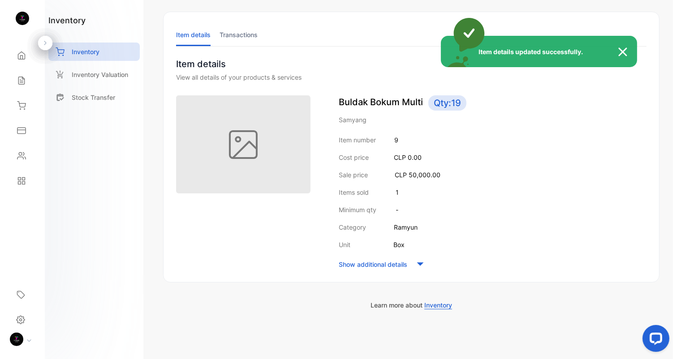
click at [92, 52] on div "Item details updated successfully." at bounding box center [336, 179] width 673 height 359
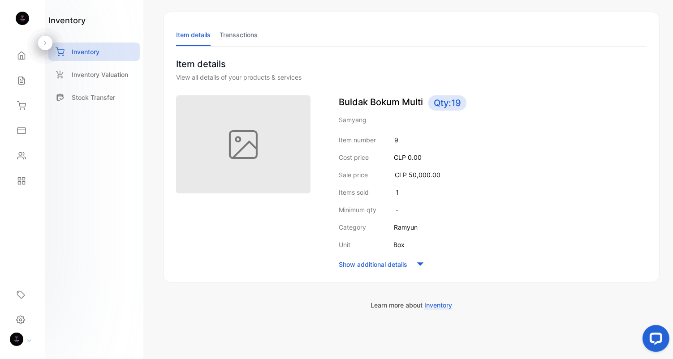
click at [590, 69] on p "Item details" at bounding box center [411, 63] width 470 height 13
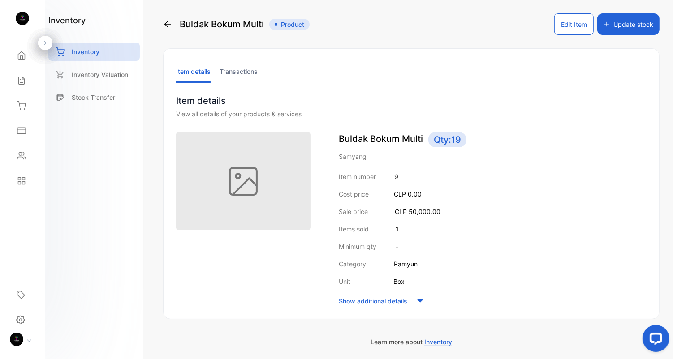
scroll to position [0, 0]
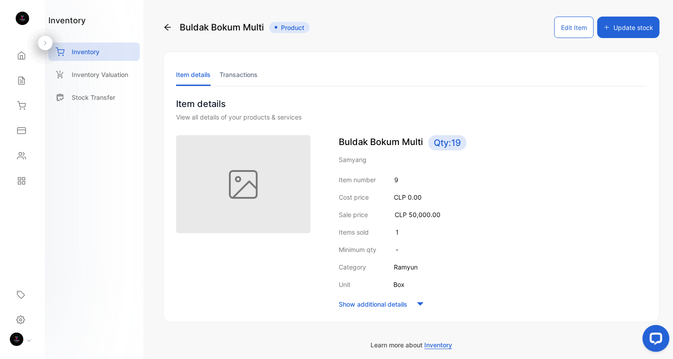
click at [163, 27] on div "Buldak Bokum Multi Product Edit Item Update stock Item details Transactions Ite…" at bounding box center [411, 179] width 523 height 359
click at [167, 28] on icon at bounding box center [167, 27] width 9 height 9
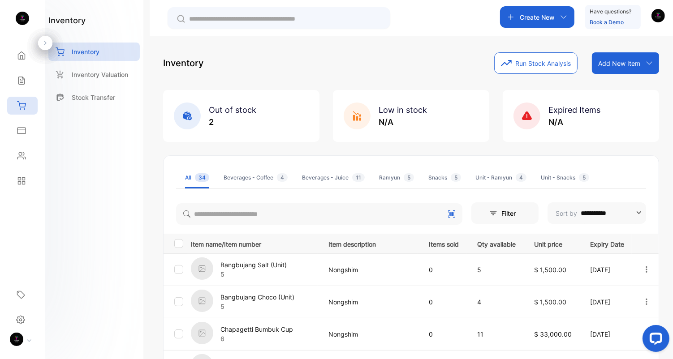
click at [383, 174] on div "Ramyun 5" at bounding box center [396, 178] width 35 height 8
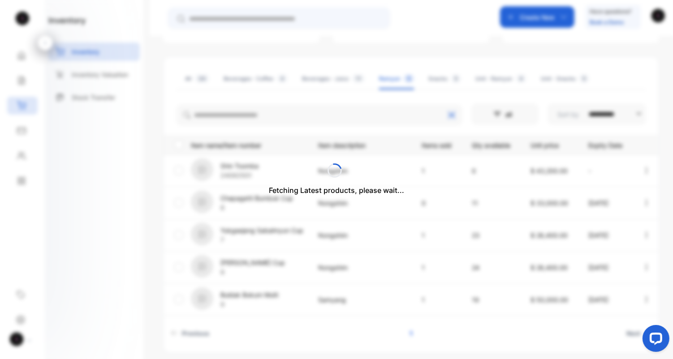
scroll to position [103, 0]
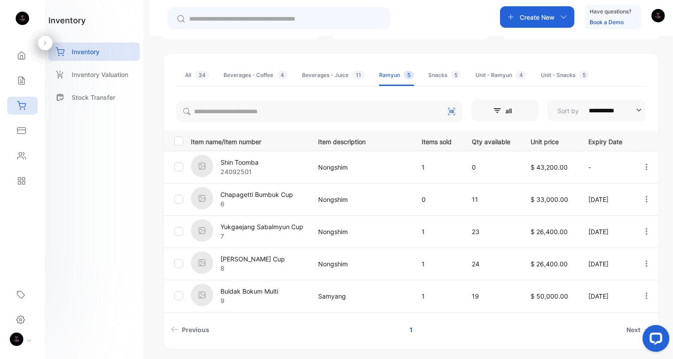
click at [180, 73] on ul "All 34 Beverages - Coffee 4 Beverages - Juice 11 Ramyun 5 Snacks 5 Unit - Ramyu…" at bounding box center [411, 75] width 470 height 22
click at [186, 75] on div "All 34" at bounding box center [197, 75] width 24 height 8
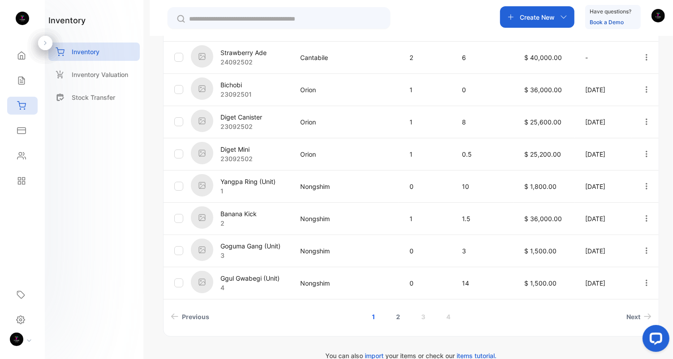
click at [397, 316] on link "2" at bounding box center [398, 317] width 26 height 17
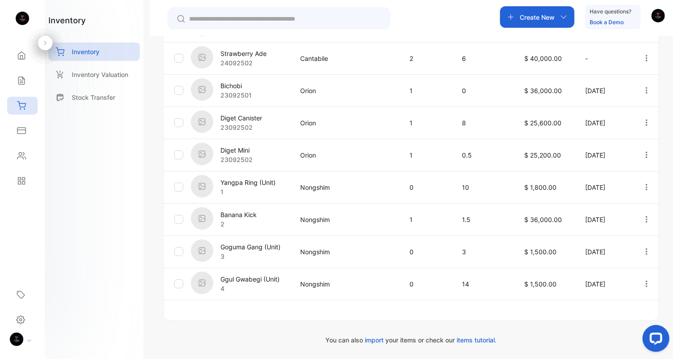
scroll to position [274, 0]
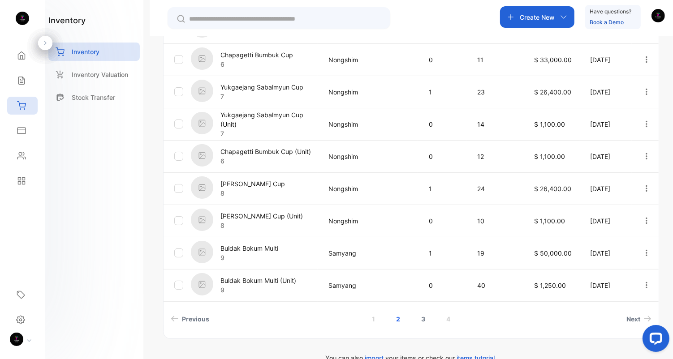
click at [423, 317] on link "3" at bounding box center [423, 319] width 26 height 17
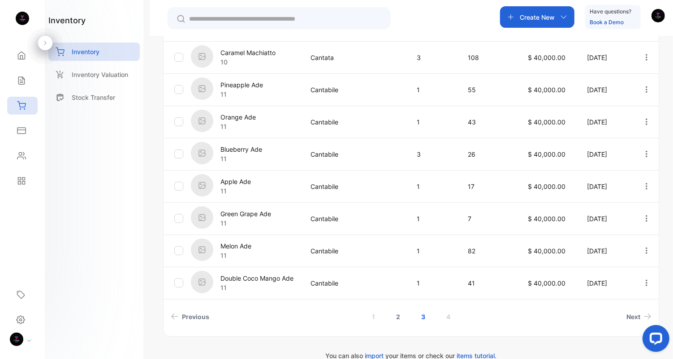
click at [397, 317] on link "2" at bounding box center [398, 317] width 26 height 17
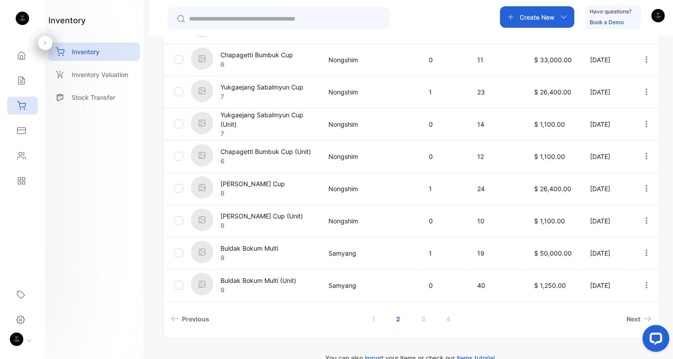
click at [252, 248] on p "Buldak Bokum Multi" at bounding box center [249, 248] width 58 height 9
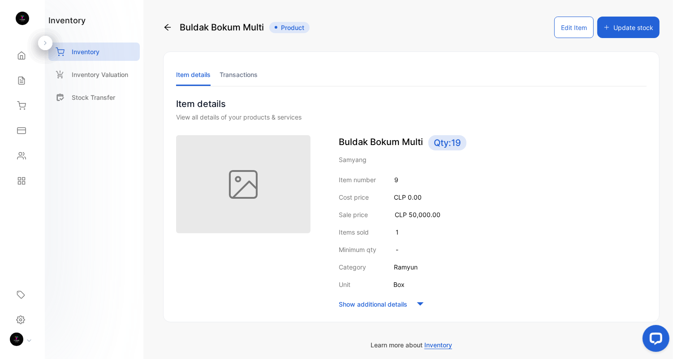
click at [564, 22] on button "Edit Item" at bounding box center [573, 27] width 39 height 21
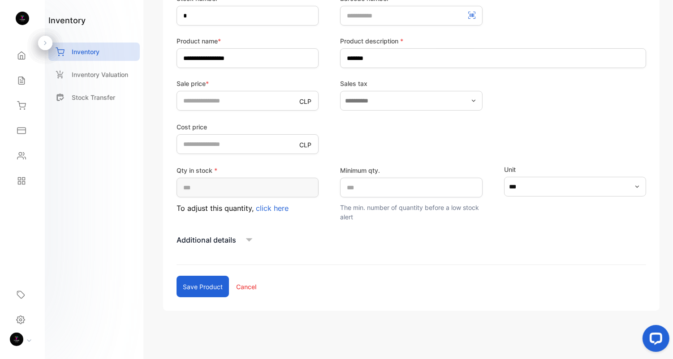
scroll to position [165, 0]
click at [223, 236] on p "Additional details" at bounding box center [206, 239] width 60 height 11
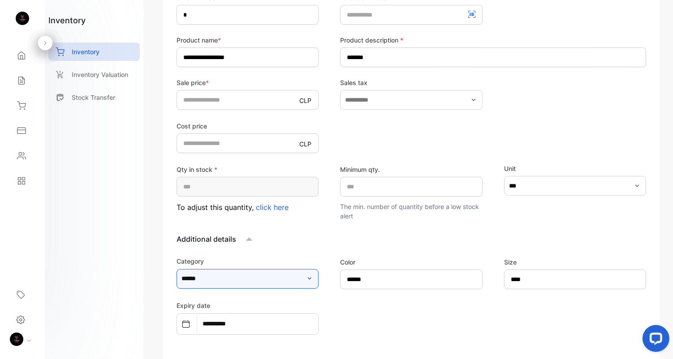
click at [267, 279] on input "******" at bounding box center [247, 279] width 142 height 20
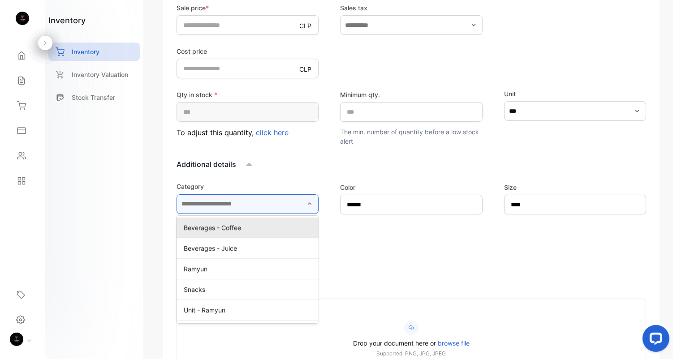
scroll to position [242, 0]
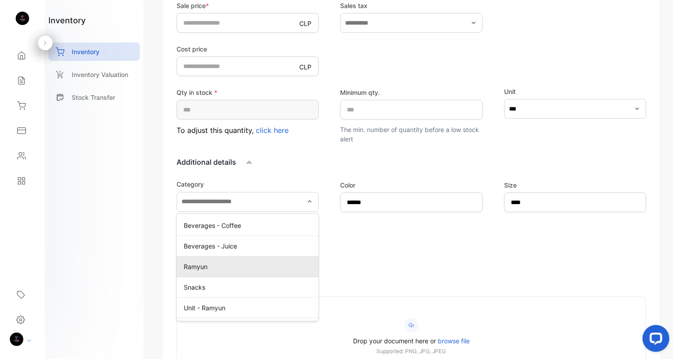
type input "******"
click at [249, 265] on p "Ramyun" at bounding box center [249, 266] width 131 height 9
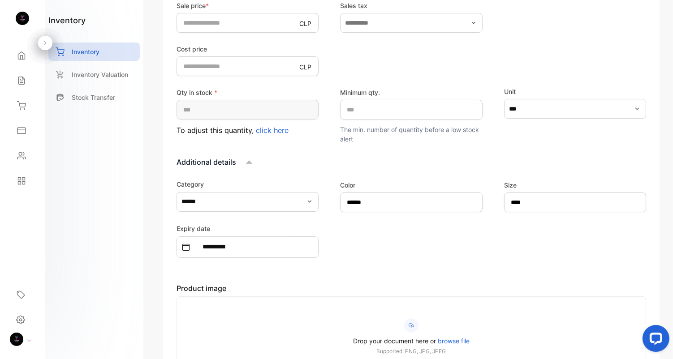
click at [521, 247] on div "**********" at bounding box center [410, 240] width 469 height 35
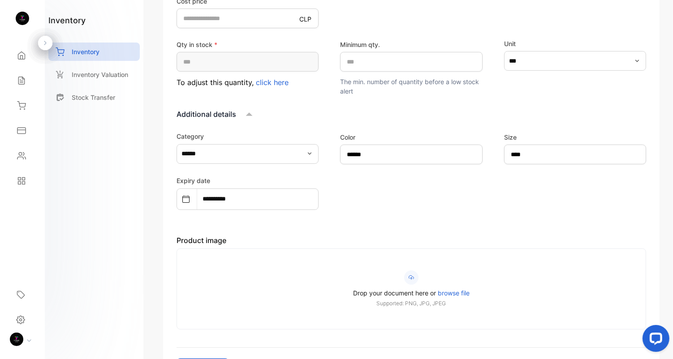
scroll to position [336, 0]
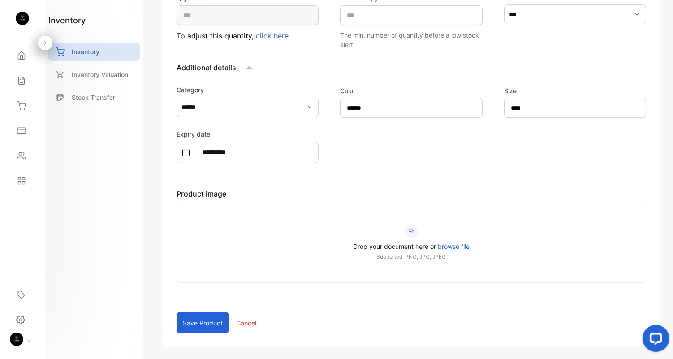
click at [180, 326] on button "Save product" at bounding box center [202, 322] width 52 height 21
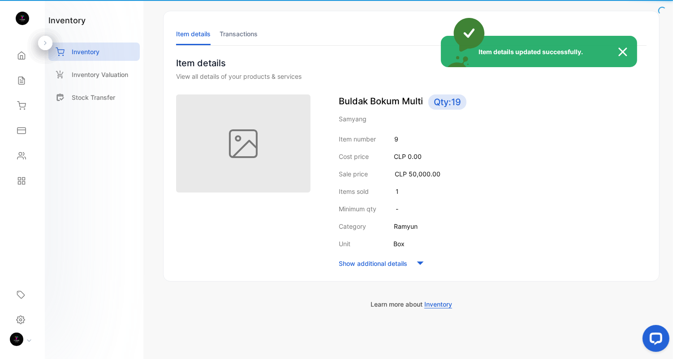
scroll to position [40, 0]
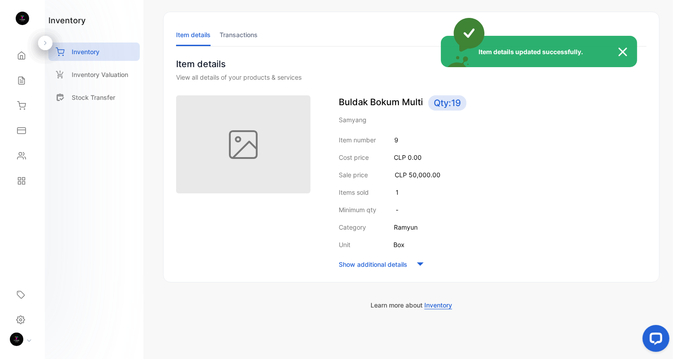
click at [621, 55] on img at bounding box center [627, 52] width 20 height 11
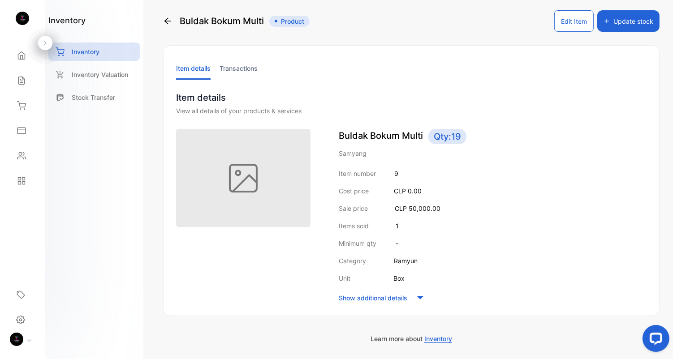
scroll to position [0, 0]
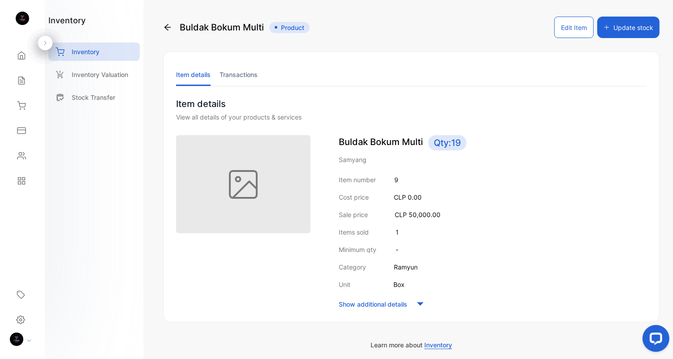
click at [166, 30] on icon at bounding box center [167, 27] width 9 height 9
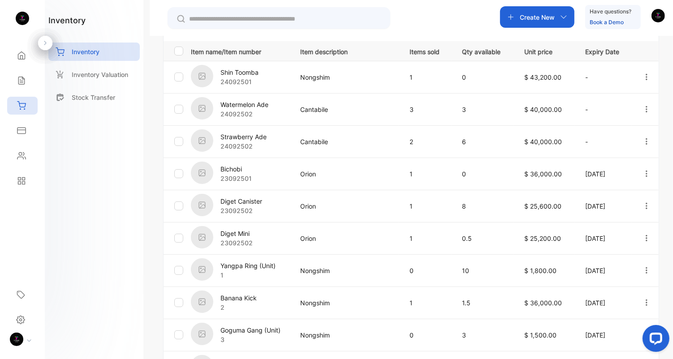
scroll to position [50, 0]
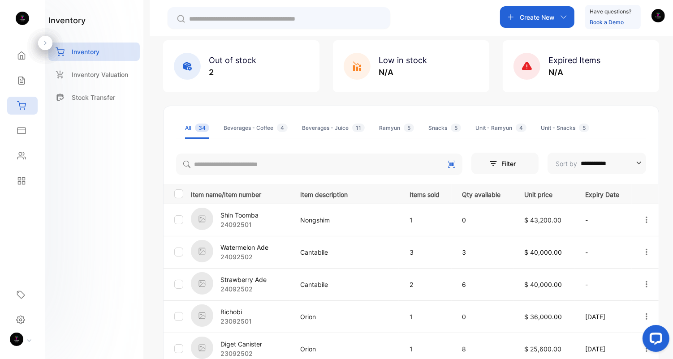
click at [386, 131] on div "Ramyun 5" at bounding box center [396, 128] width 35 height 8
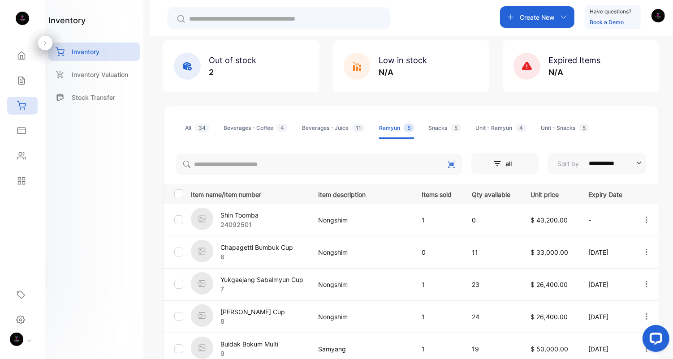
click at [436, 129] on div "Snacks 5" at bounding box center [444, 128] width 33 height 8
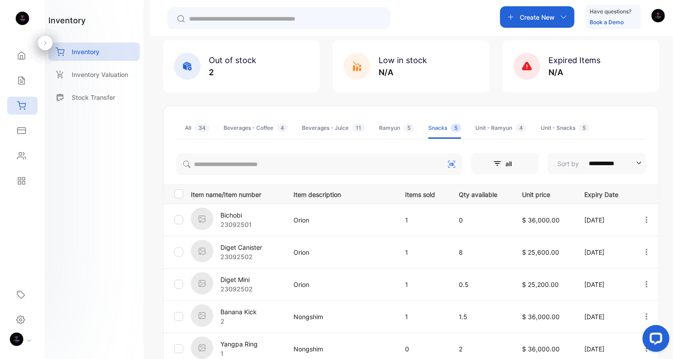
click at [188, 129] on div "All 34" at bounding box center [197, 128] width 24 height 8
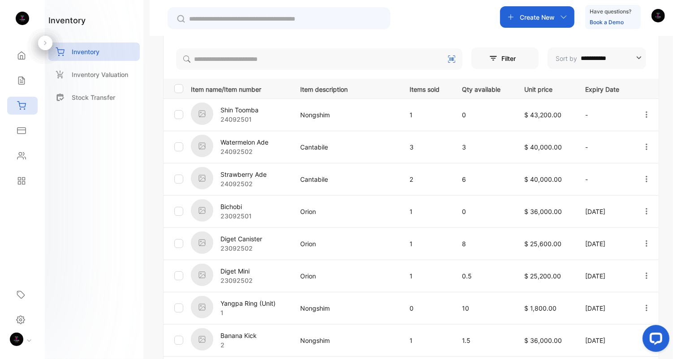
scroll to position [274, 0]
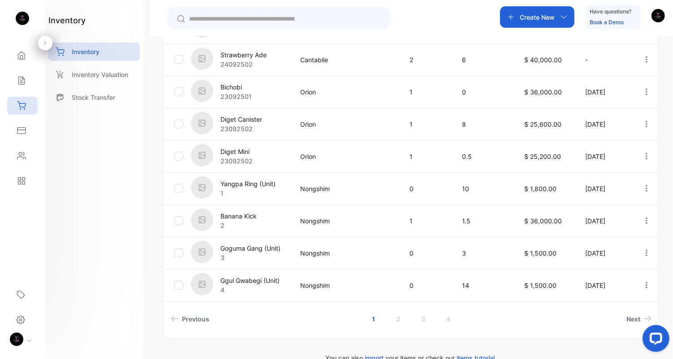
click at [394, 321] on link "2" at bounding box center [398, 319] width 26 height 17
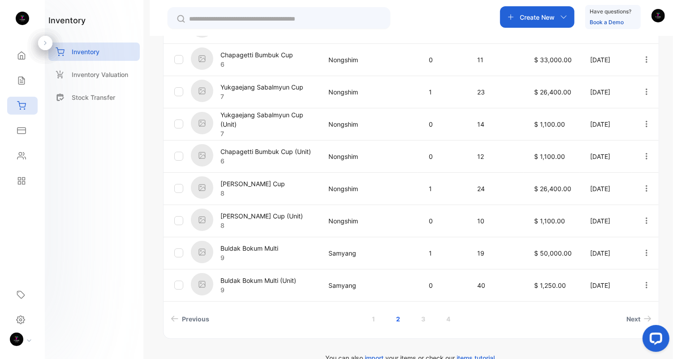
click at [256, 246] on p "Buldak Bokum Multi" at bounding box center [249, 248] width 58 height 9
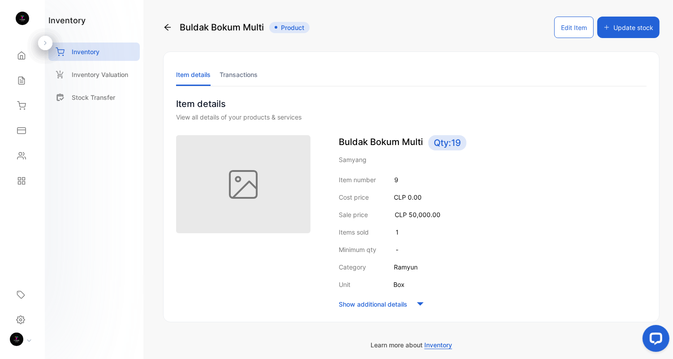
click at [169, 23] on icon at bounding box center [167, 27] width 9 height 9
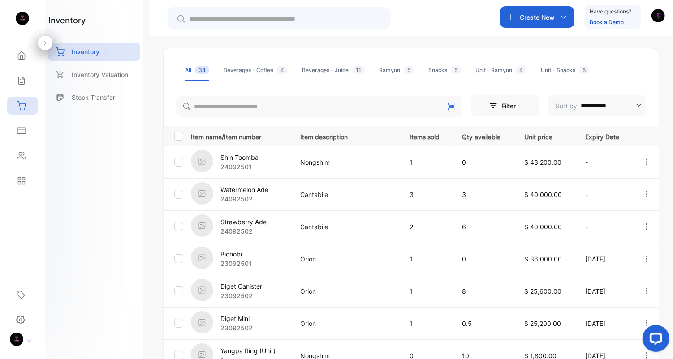
scroll to position [108, 0]
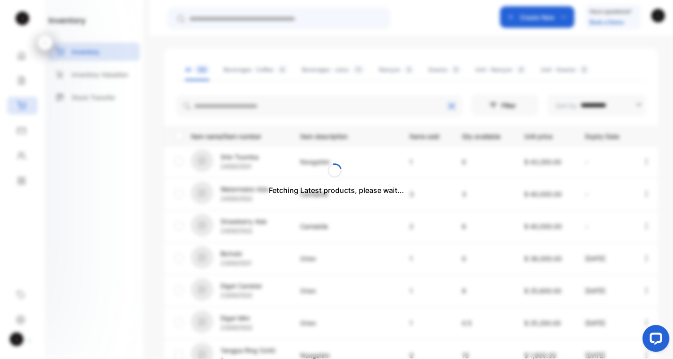
click at [385, 72] on div "Fetching Latest products, please wait..." at bounding box center [336, 179] width 673 height 359
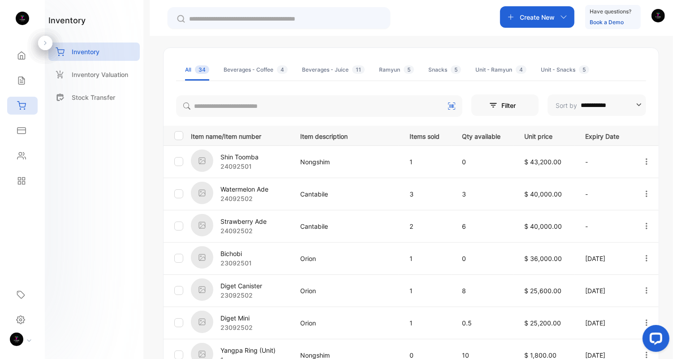
click at [390, 73] on div "Ramyun 5" at bounding box center [396, 70] width 35 height 8
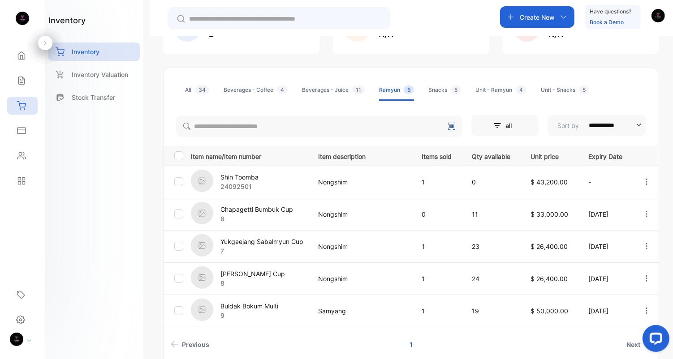
scroll to position [86, 0]
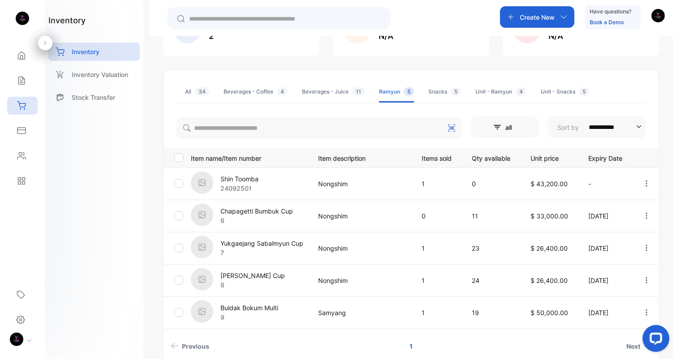
click at [327, 92] on div "Beverages - Juice 11" at bounding box center [333, 92] width 63 height 8
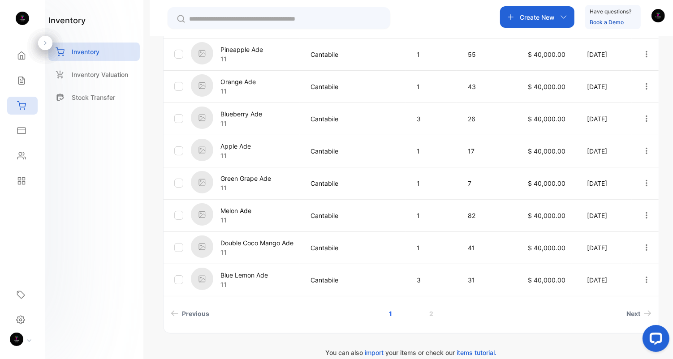
scroll to position [291, 0]
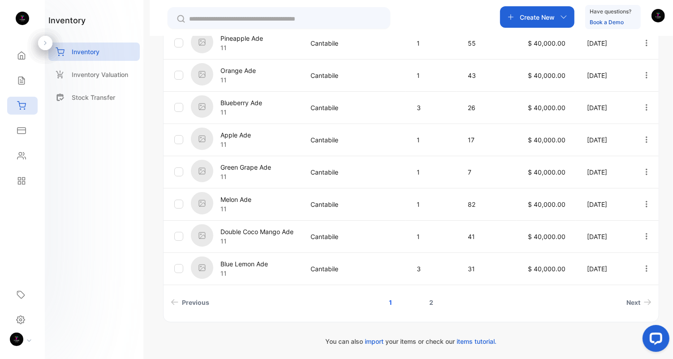
click at [429, 304] on link "2" at bounding box center [431, 302] width 26 height 17
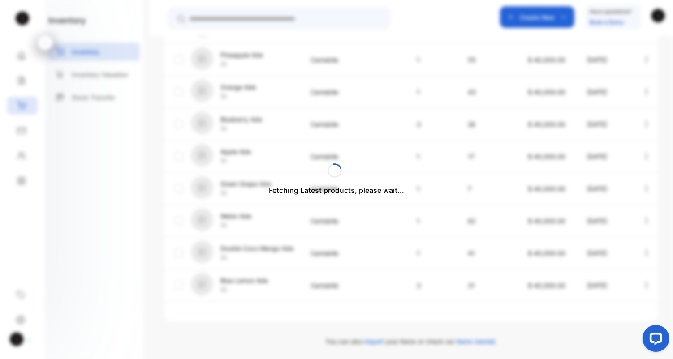
scroll to position [0, 0]
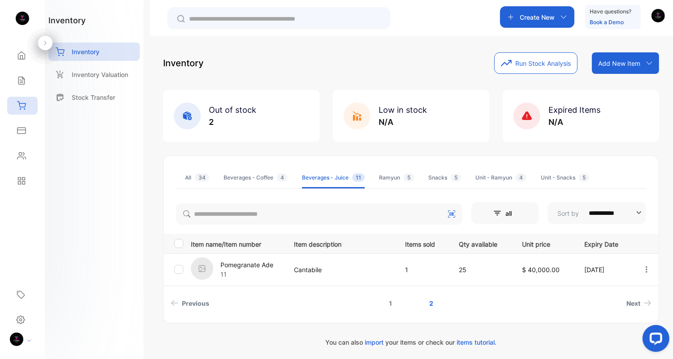
click at [394, 302] on link "1" at bounding box center [390, 303] width 25 height 17
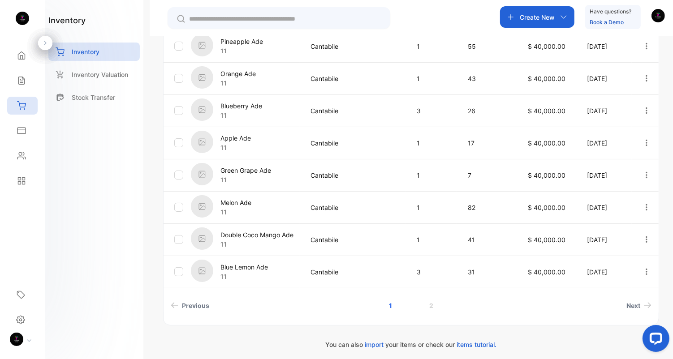
scroll to position [291, 0]
